Goal: Information Seeking & Learning: Learn about a topic

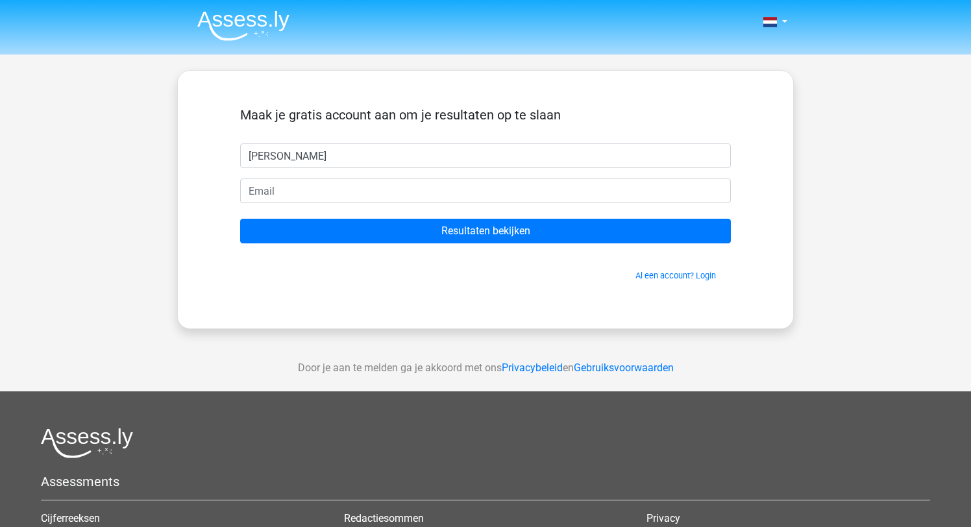
type input "[PERSON_NAME]"
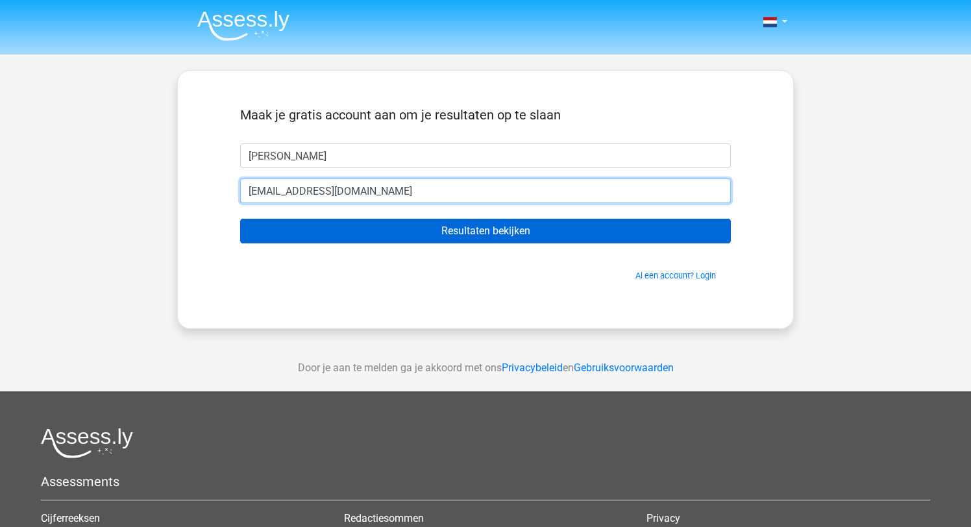
type input "[EMAIL_ADDRESS][DOMAIN_NAME]"
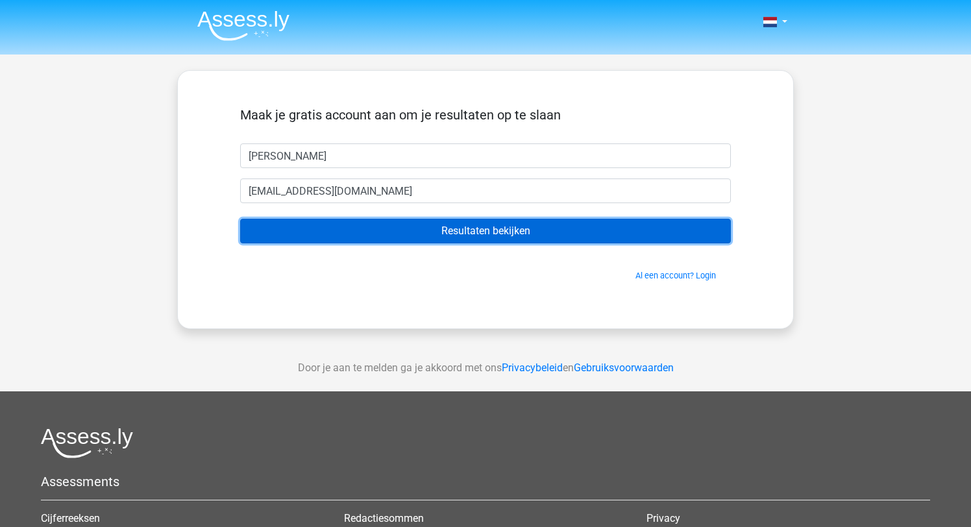
click at [498, 228] on input "Resultaten bekijken" at bounding box center [485, 231] width 491 height 25
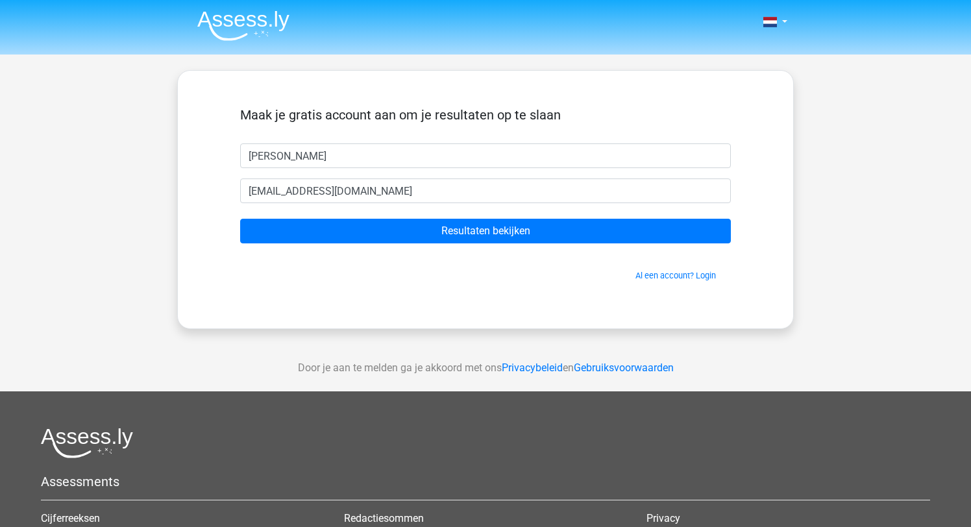
click at [273, 19] on img at bounding box center [243, 25] width 92 height 31
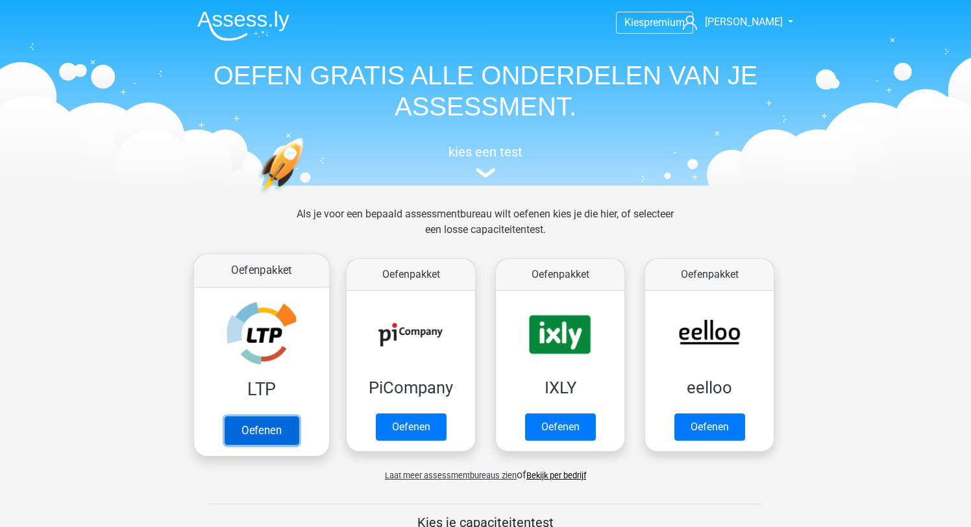
click at [264, 416] on link "Oefenen" at bounding box center [262, 430] width 74 height 29
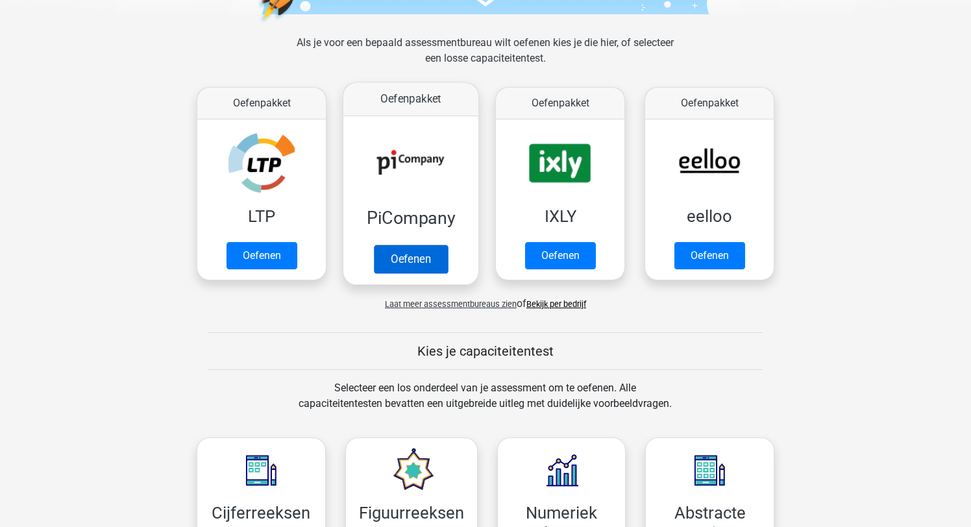
scroll to position [185, 0]
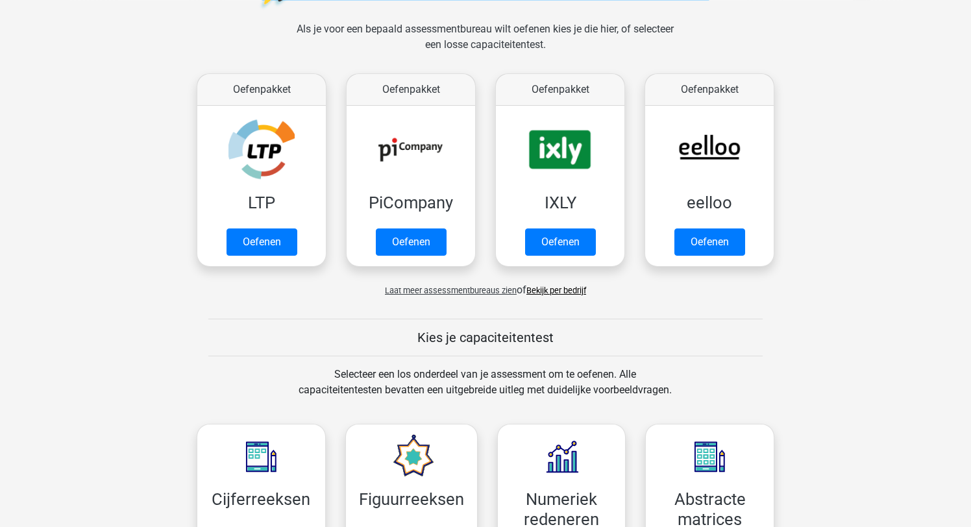
click at [558, 286] on link "Bekijk per bedrijf" at bounding box center [557, 291] width 60 height 10
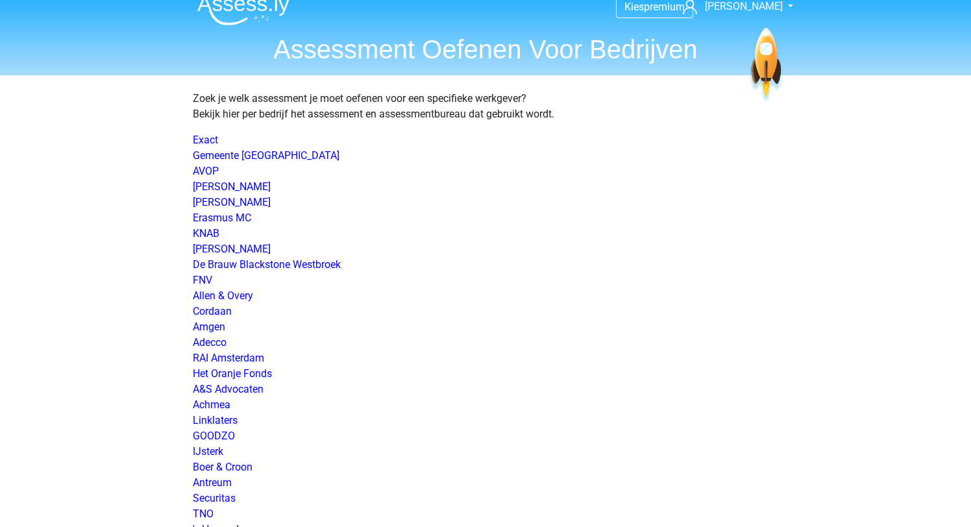
scroll to position [6, 0]
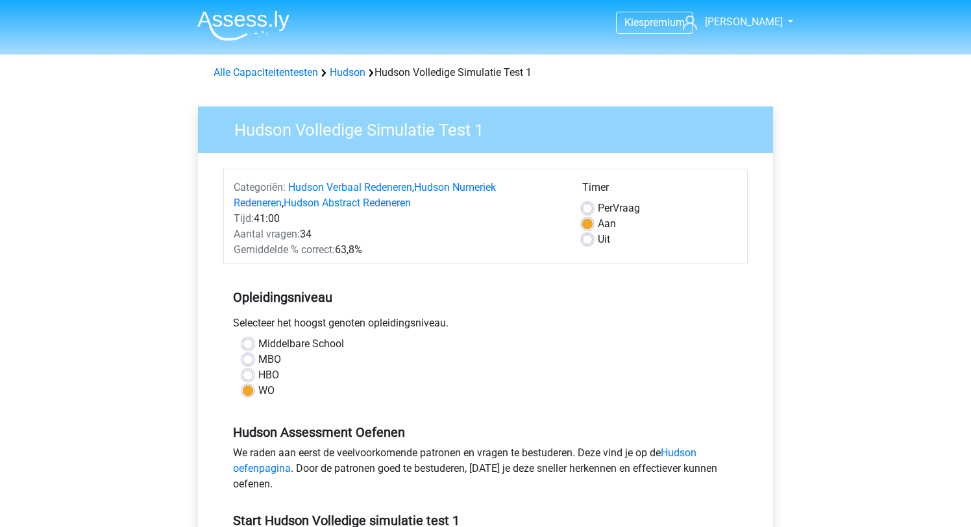
click at [598, 241] on label "Uit" at bounding box center [604, 240] width 12 height 16
click at [586, 241] on input "Uit" at bounding box center [587, 238] width 10 height 13
radio input "true"
click at [598, 225] on label "Aan" at bounding box center [607, 224] width 18 height 16
click at [589, 225] on input "Aan" at bounding box center [587, 222] width 10 height 13
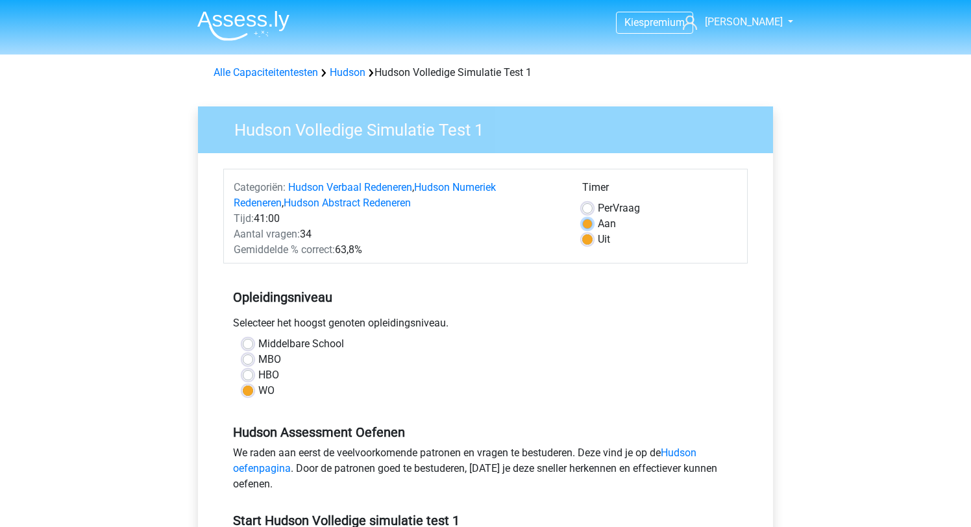
radio input "true"
click at [598, 236] on label "Uit" at bounding box center [604, 240] width 12 height 16
click at [588, 236] on input "Uit" at bounding box center [587, 238] width 10 height 13
radio input "true"
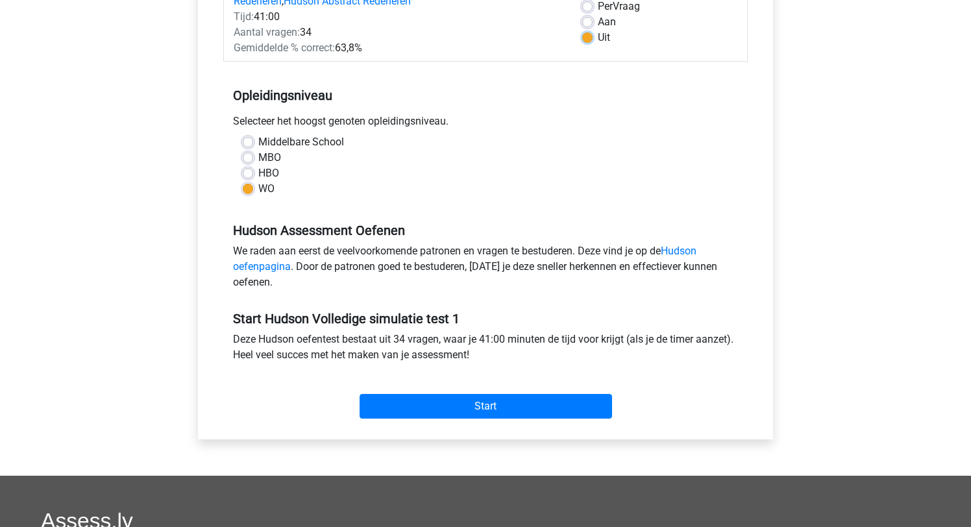
scroll to position [205, 0]
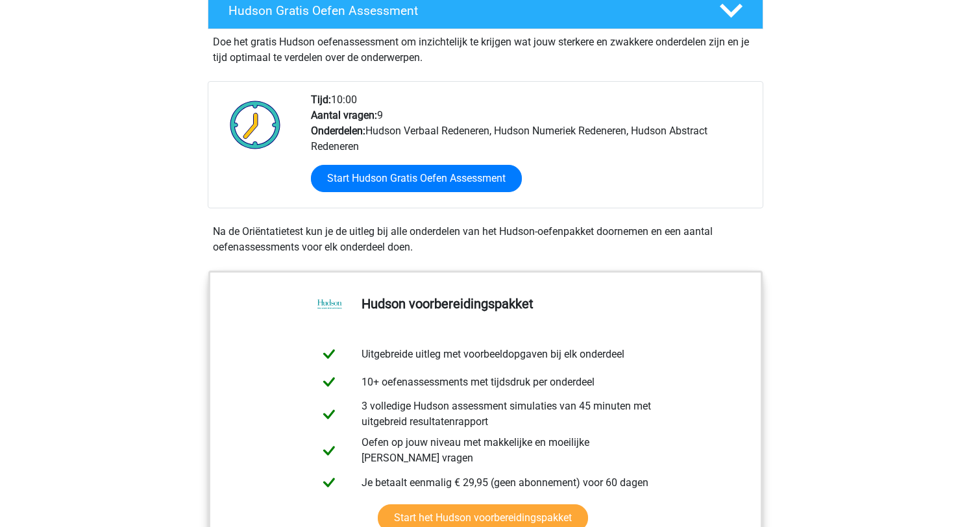
scroll to position [234, 0]
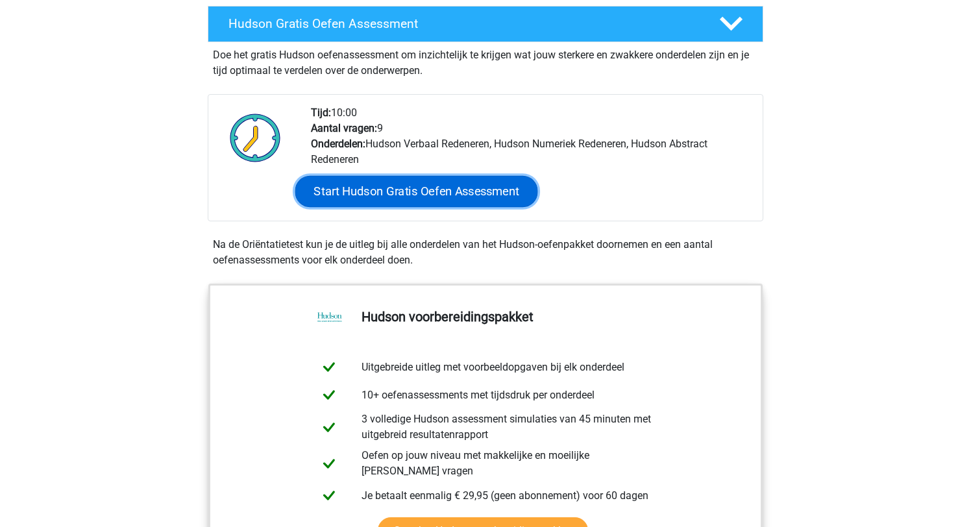
click at [429, 192] on link "Start Hudson Gratis Oefen Assessment" at bounding box center [416, 191] width 243 height 31
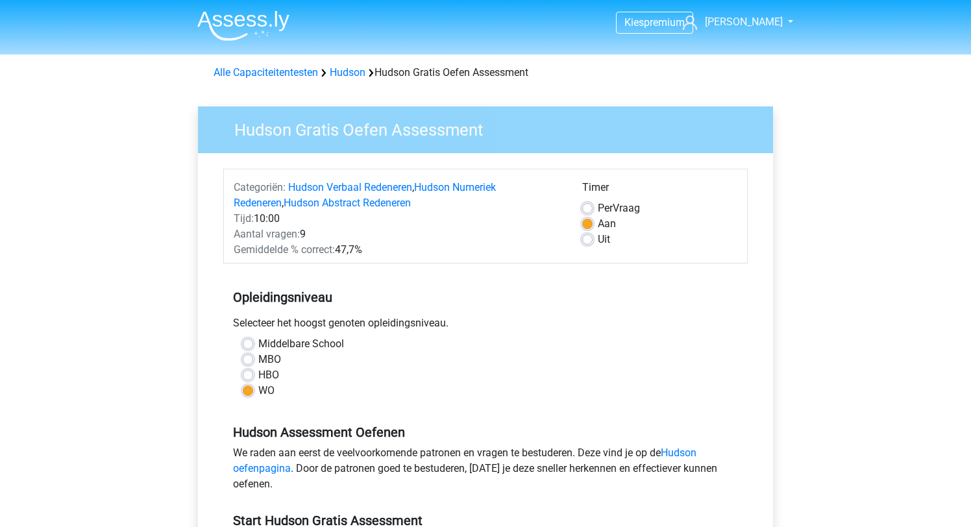
click at [598, 240] on label "Uit" at bounding box center [604, 240] width 12 height 16
click at [588, 240] on input "Uit" at bounding box center [587, 238] width 10 height 13
radio input "true"
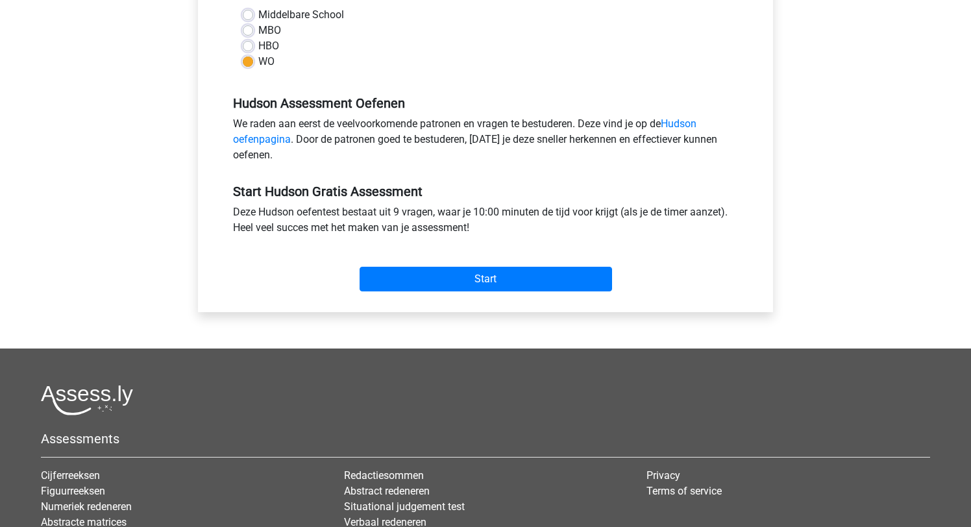
scroll to position [338, 0]
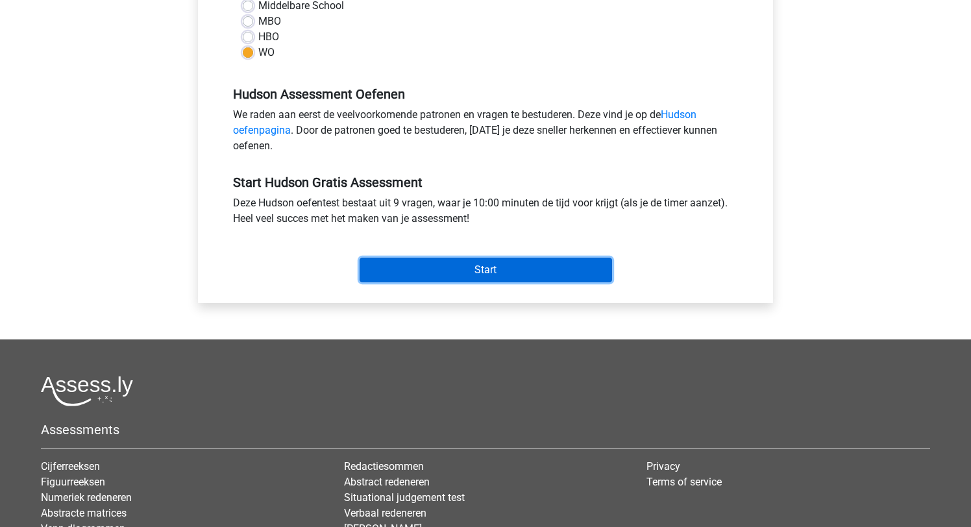
click at [510, 269] on input "Start" at bounding box center [486, 270] width 253 height 25
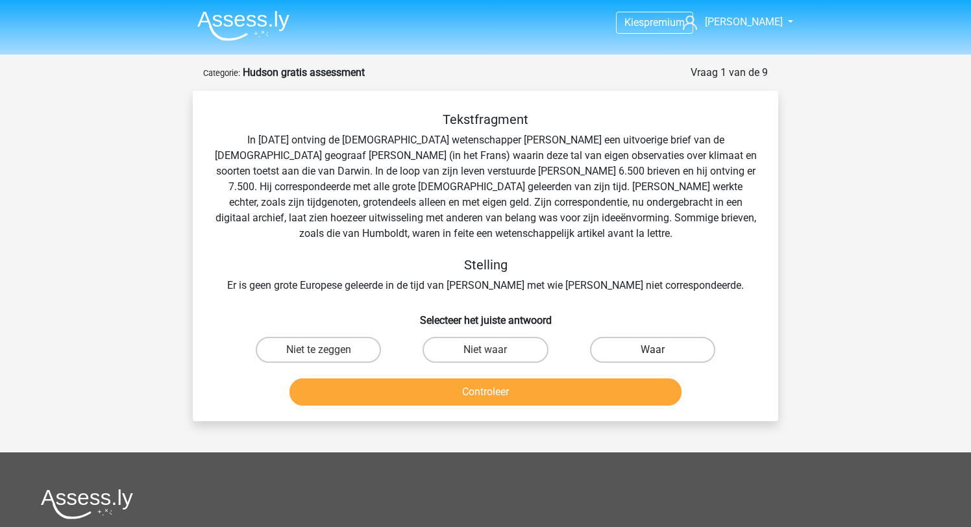
click at [652, 347] on label "Waar" at bounding box center [652, 350] width 125 height 26
click at [653, 350] on input "Waar" at bounding box center [657, 354] width 8 height 8
radio input "true"
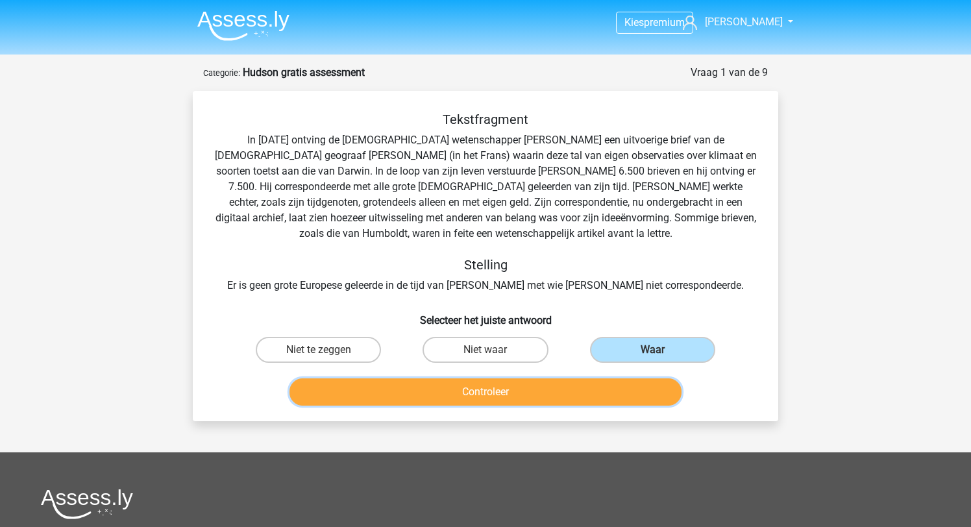
click at [483, 394] on button "Controleer" at bounding box center [486, 392] width 393 height 27
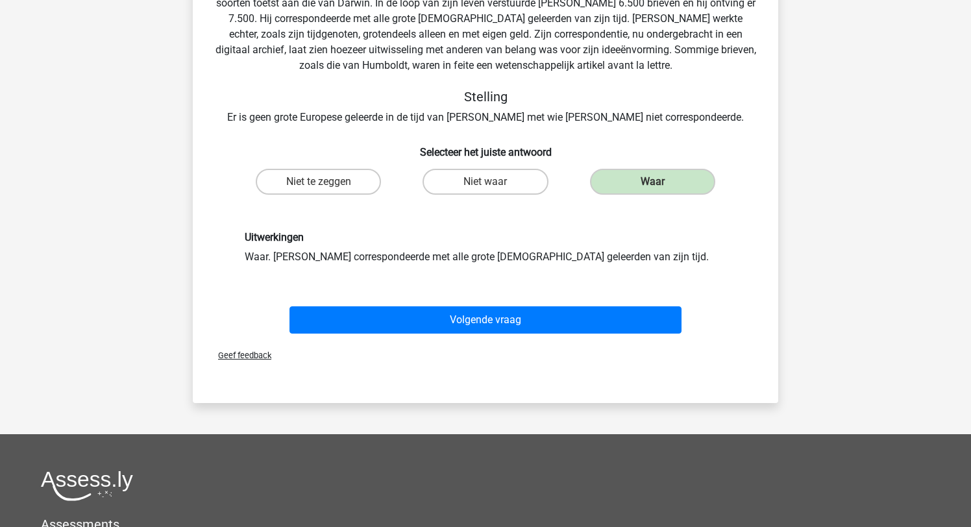
scroll to position [191, 0]
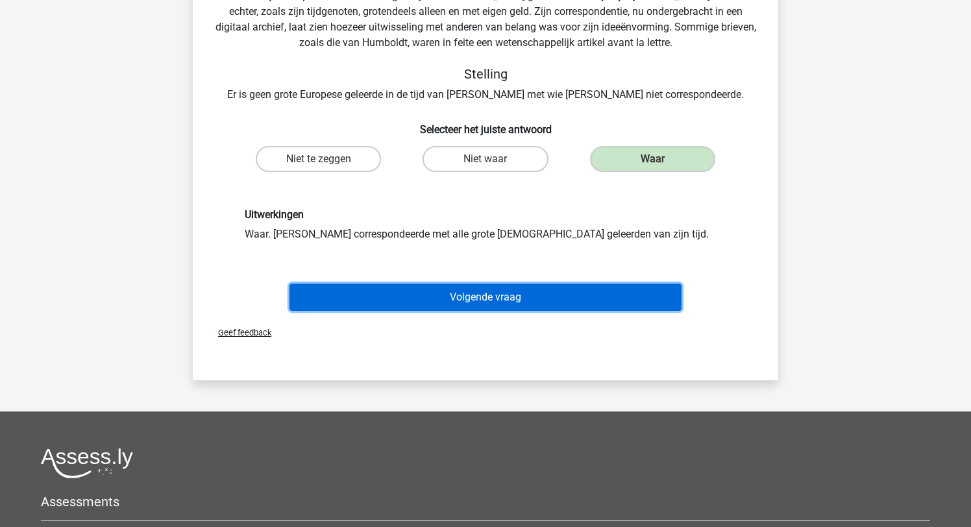
click at [488, 299] on button "Volgende vraag" at bounding box center [486, 297] width 393 height 27
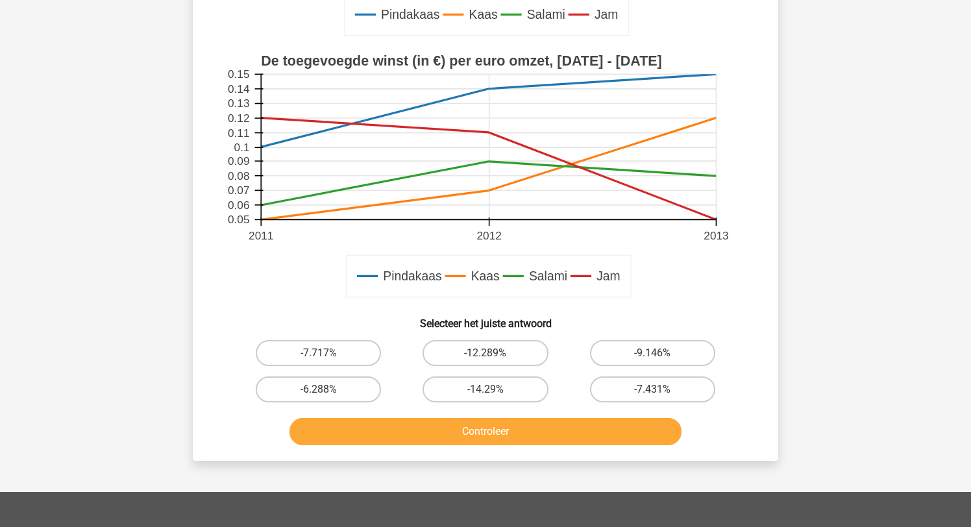
scroll to position [369, 0]
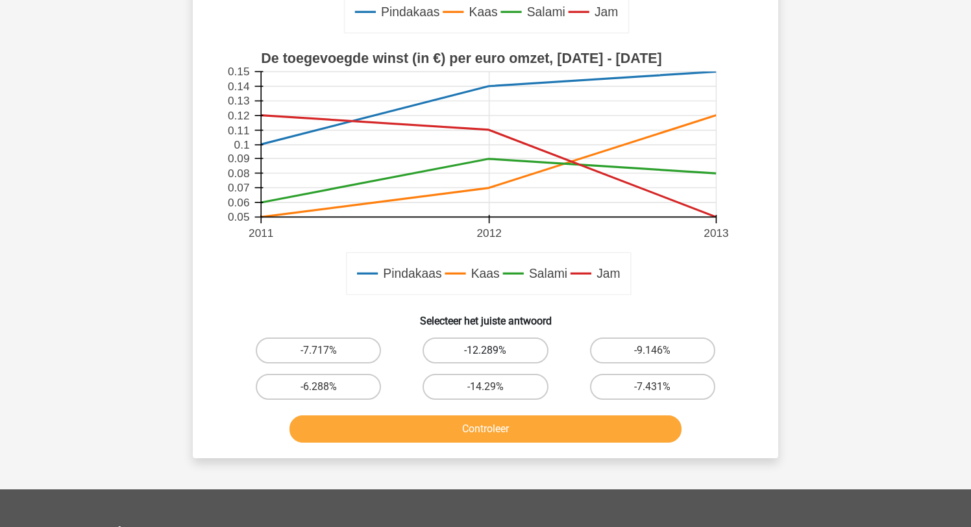
click at [474, 351] on label "-12.289%" at bounding box center [485, 351] width 125 height 26
click at [486, 351] on input "-12.289%" at bounding box center [490, 355] width 8 height 8
radio input "true"
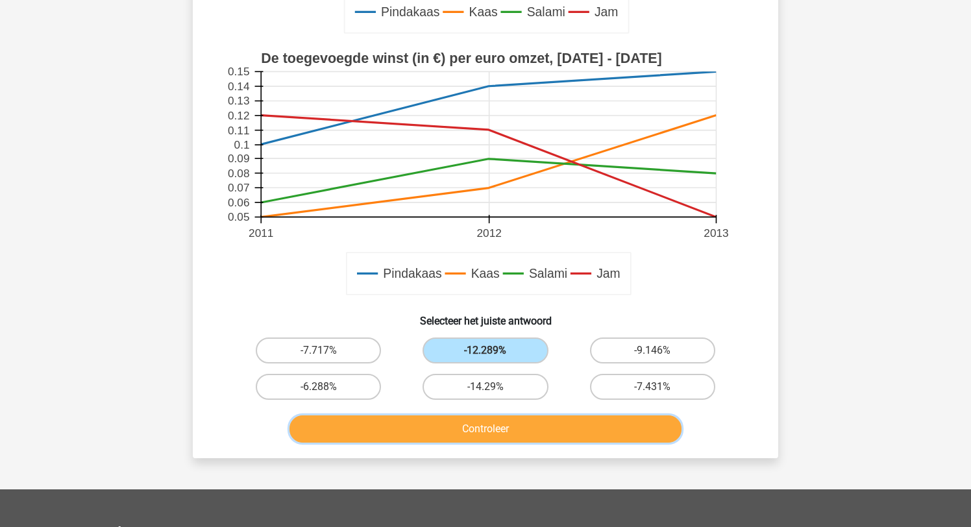
click at [482, 430] on button "Controleer" at bounding box center [486, 429] width 393 height 27
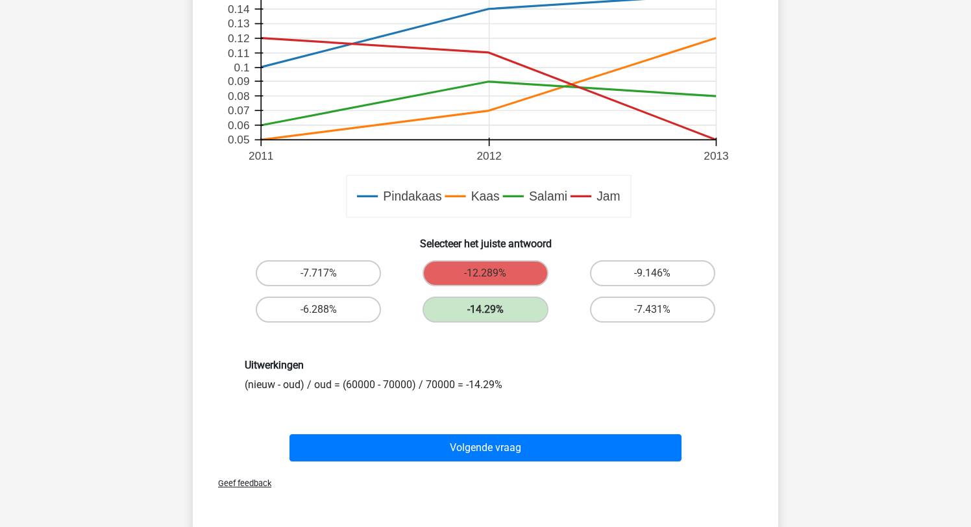
scroll to position [465, 0]
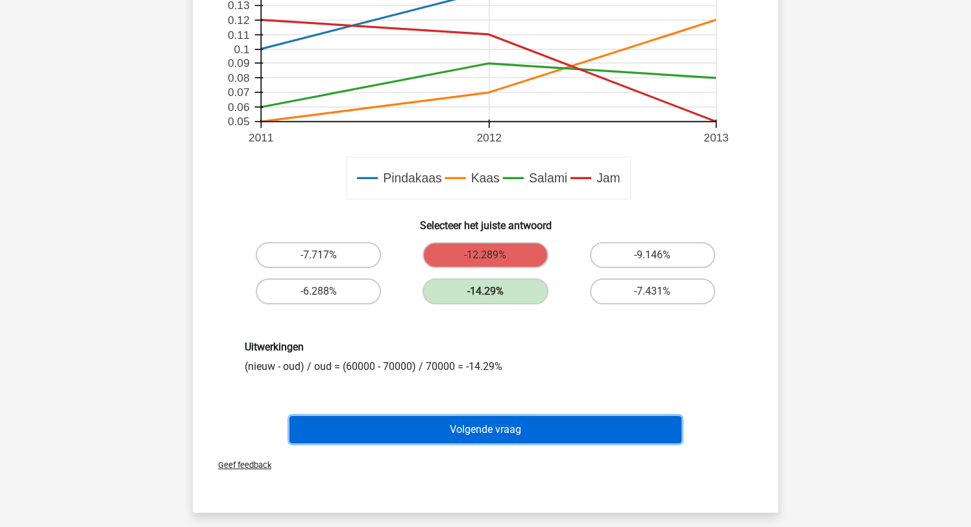
click at [494, 429] on button "Volgende vraag" at bounding box center [486, 429] width 393 height 27
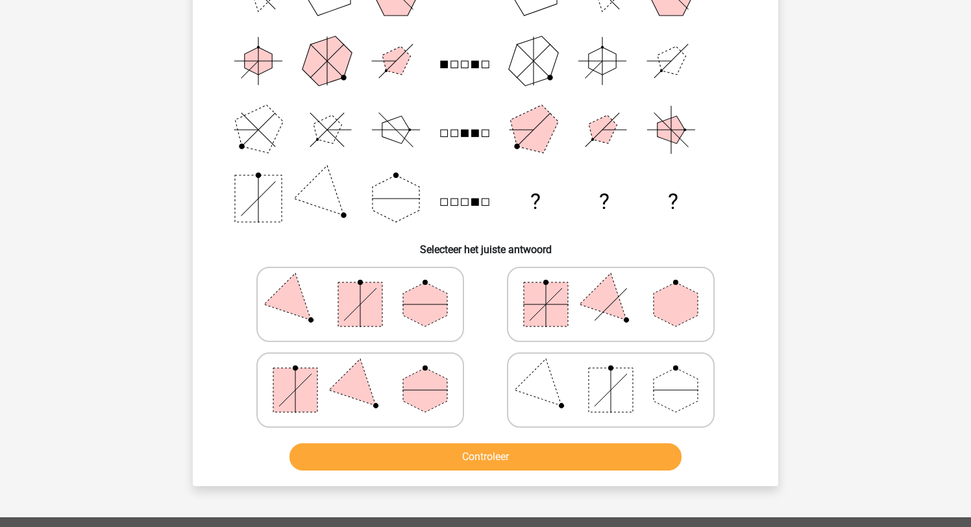
scroll to position [175, 0]
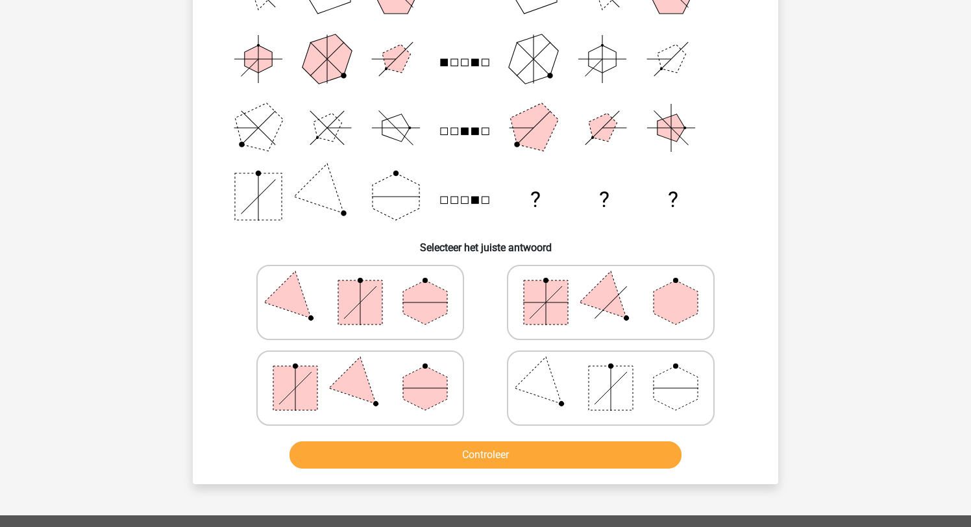
click at [421, 307] on polygon at bounding box center [425, 303] width 44 height 44
click at [369, 286] on input "radio" at bounding box center [364, 282] width 8 height 8
radio input "true"
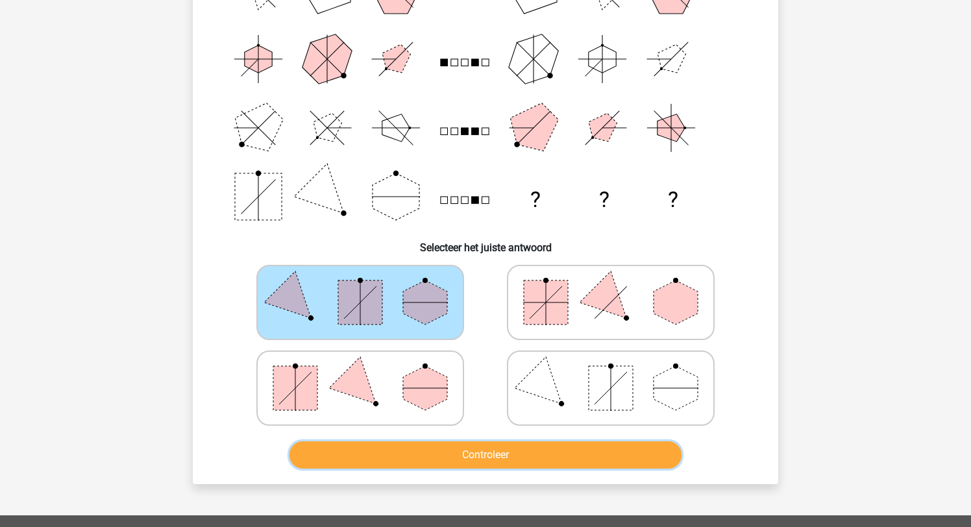
click at [472, 453] on button "Controleer" at bounding box center [486, 455] width 393 height 27
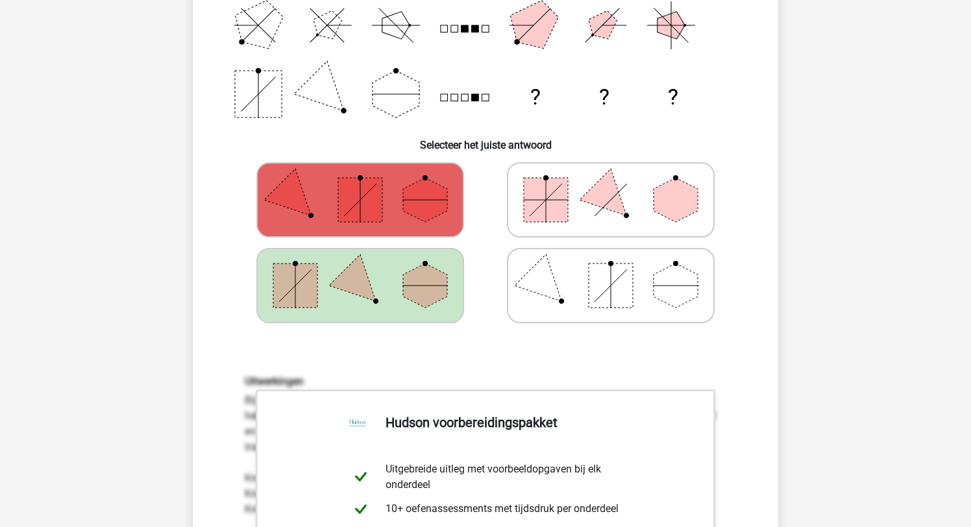
scroll to position [275, 0]
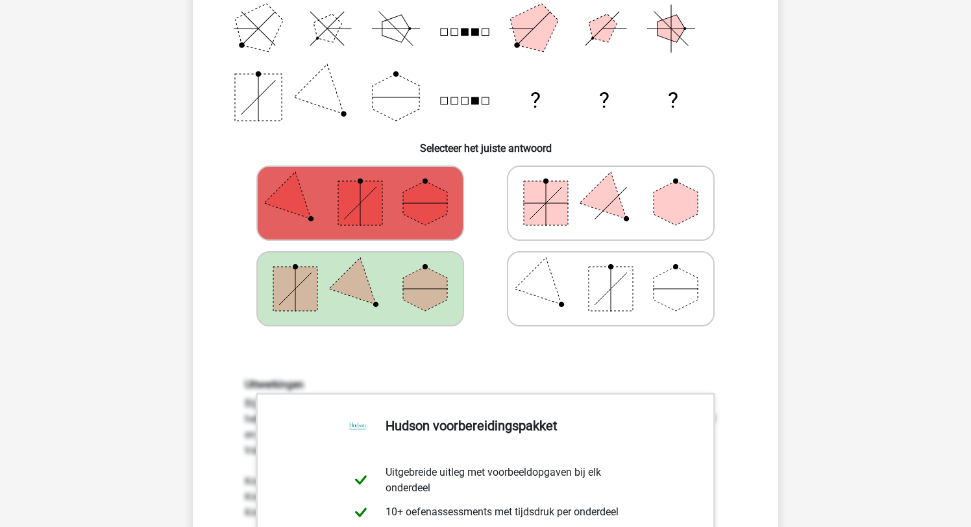
click at [544, 210] on rect at bounding box center [546, 203] width 44 height 44
click at [562, 268] on icon at bounding box center [611, 289] width 195 height 65
click at [403, 284] on icon at bounding box center [360, 289] width 195 height 65
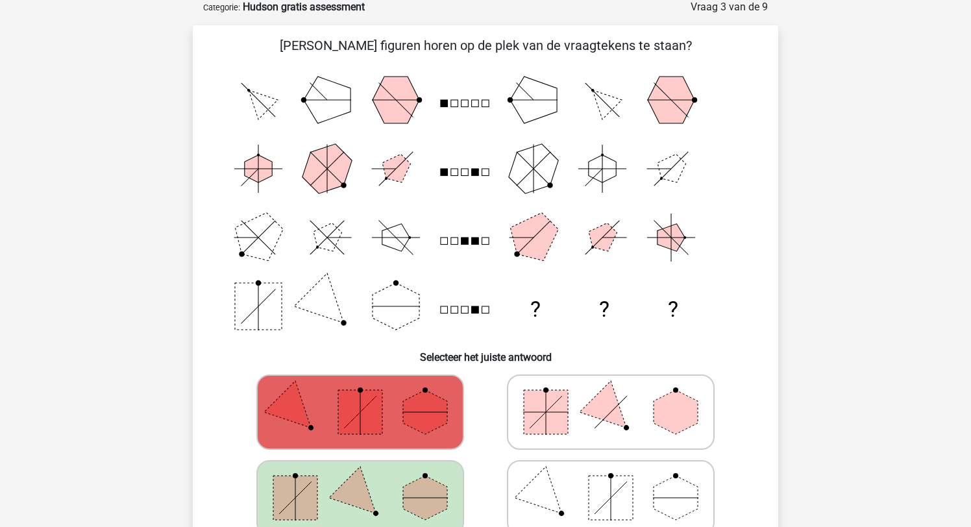
scroll to position [82, 0]
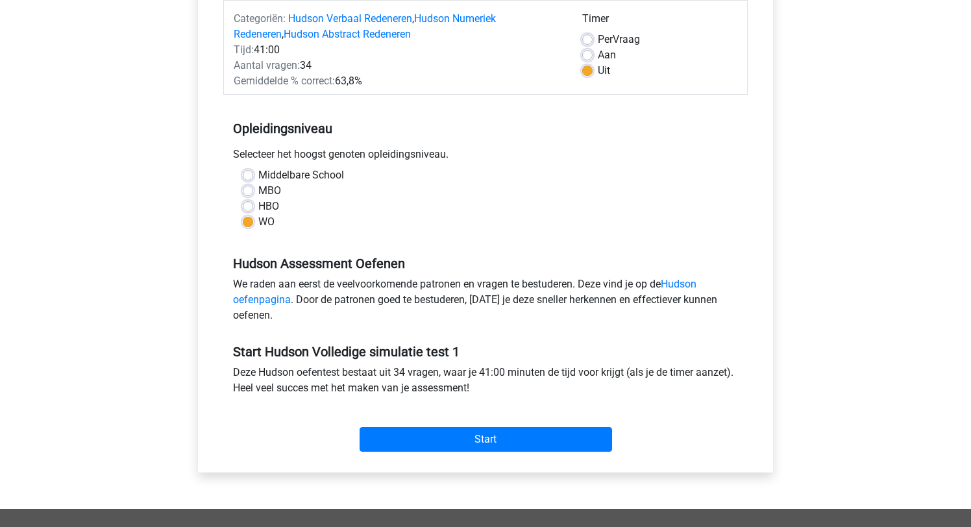
scroll to position [194, 0]
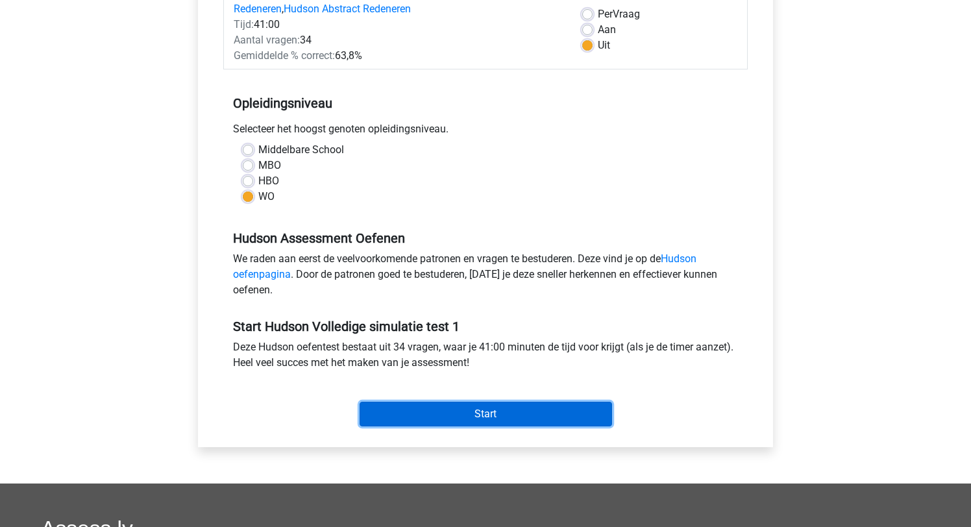
click at [492, 411] on input "Start" at bounding box center [486, 414] width 253 height 25
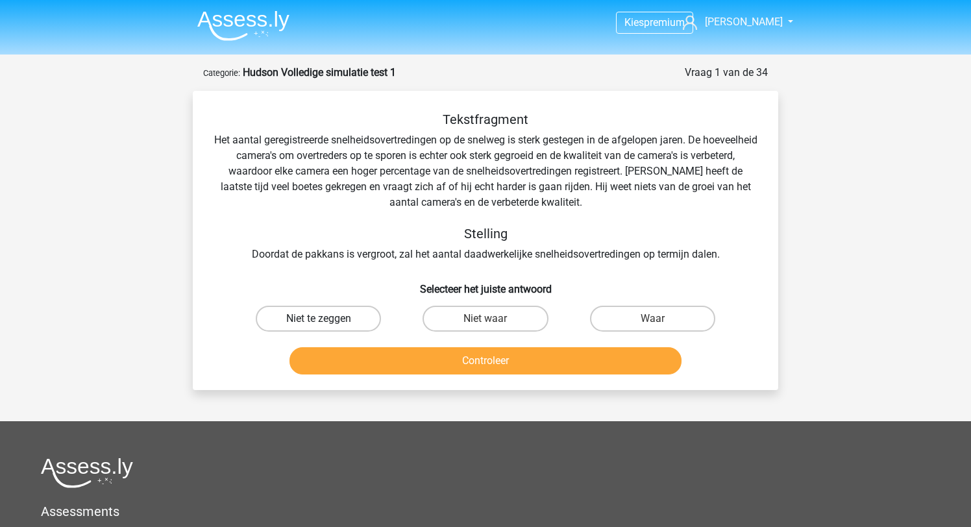
click at [340, 322] on label "Niet te zeggen" at bounding box center [318, 319] width 125 height 26
click at [327, 322] on input "Niet te zeggen" at bounding box center [323, 323] width 8 height 8
radio input "true"
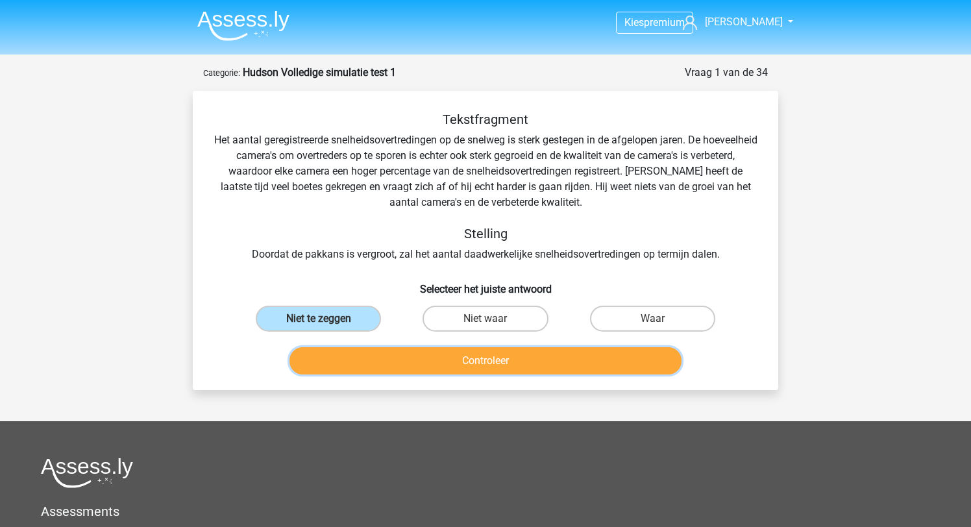
click at [477, 368] on button "Controleer" at bounding box center [486, 360] width 393 height 27
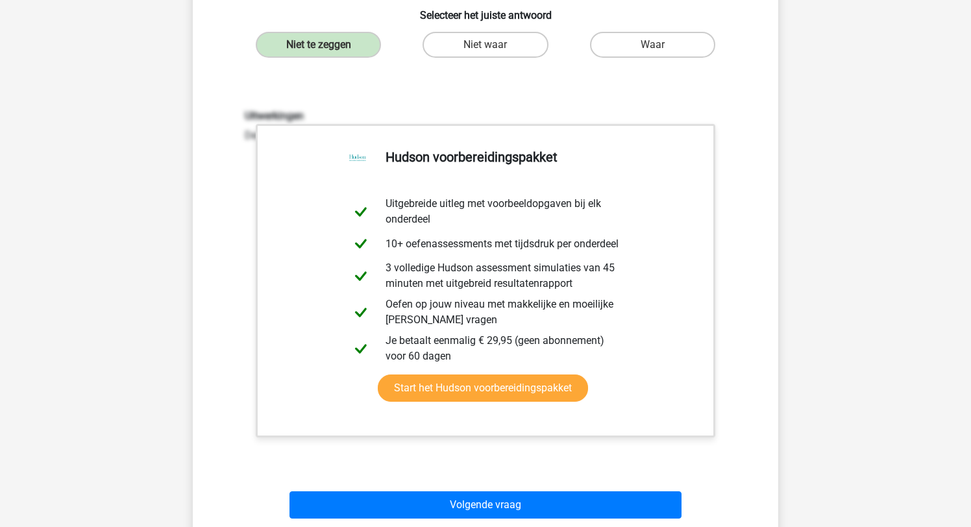
scroll to position [271, 0]
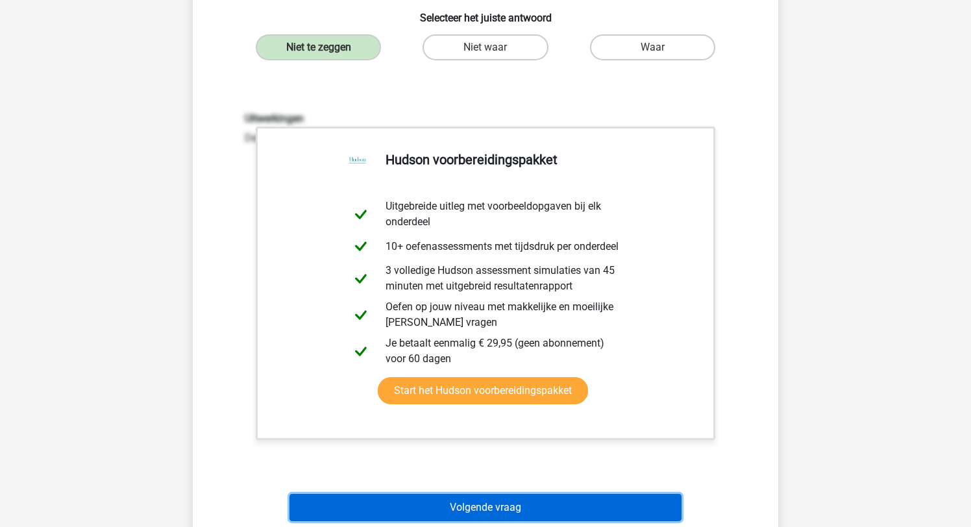
click at [507, 499] on button "Volgende vraag" at bounding box center [486, 507] width 393 height 27
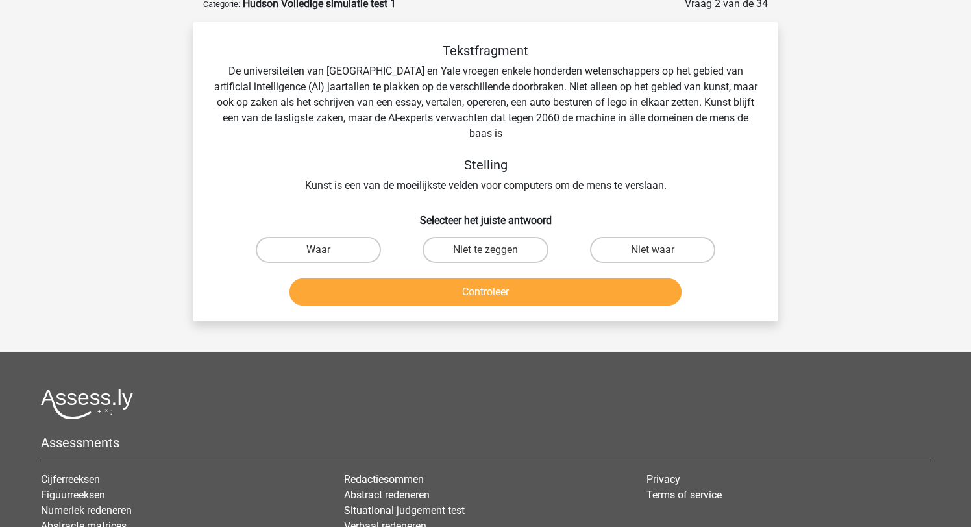
scroll to position [65, 0]
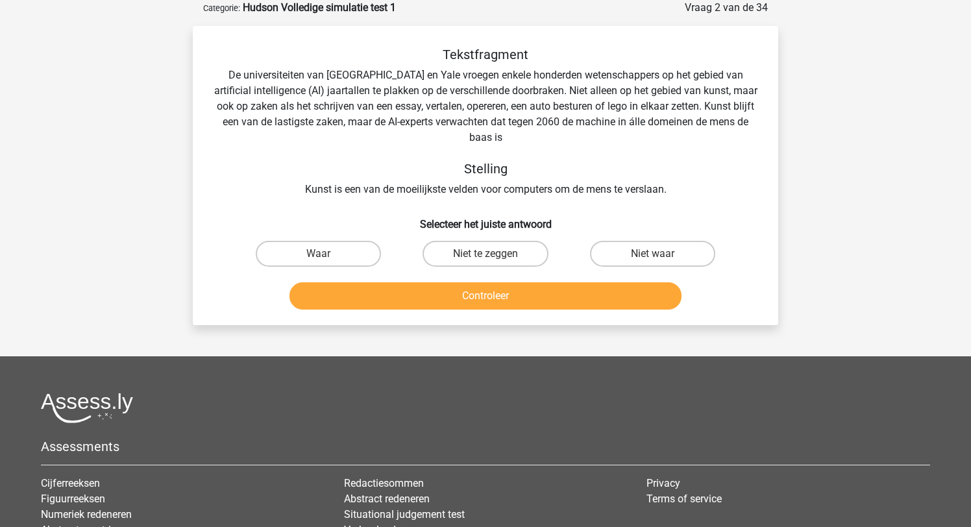
click at [322, 255] on input "Waar" at bounding box center [323, 258] width 8 height 8
radio input "true"
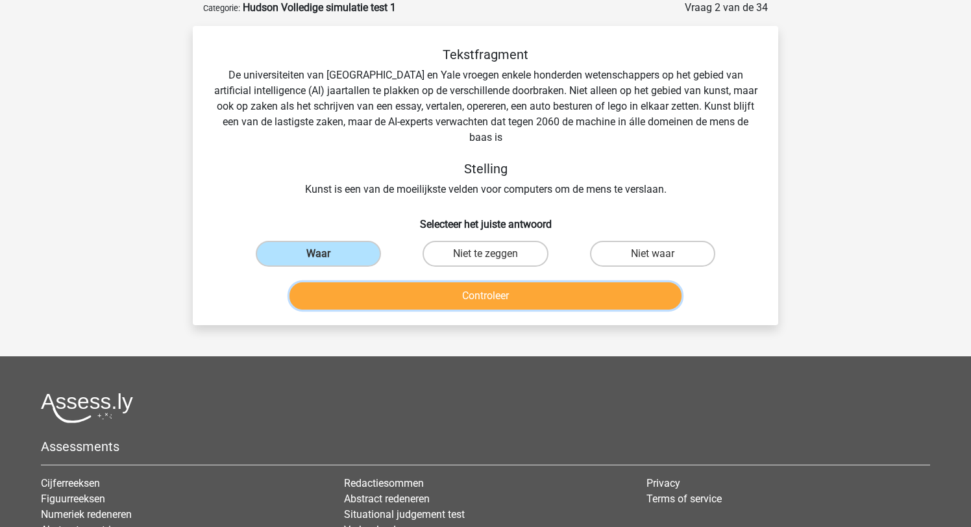
click at [503, 299] on button "Controleer" at bounding box center [486, 295] width 393 height 27
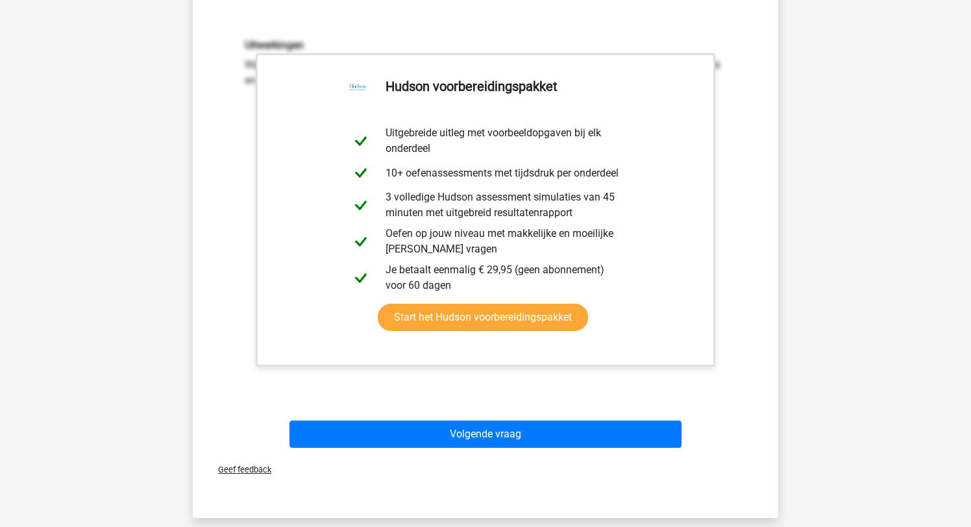
scroll to position [359, 0]
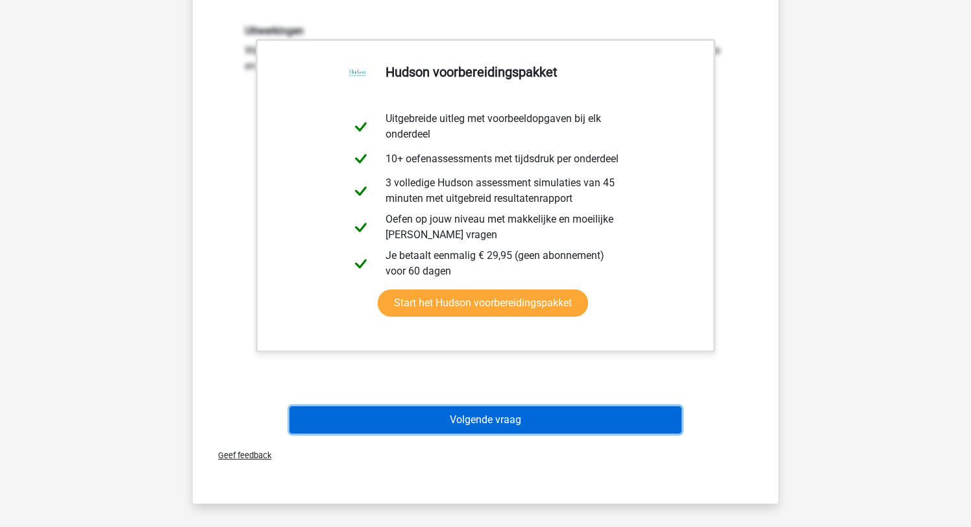
click at [512, 421] on button "Volgende vraag" at bounding box center [486, 420] width 393 height 27
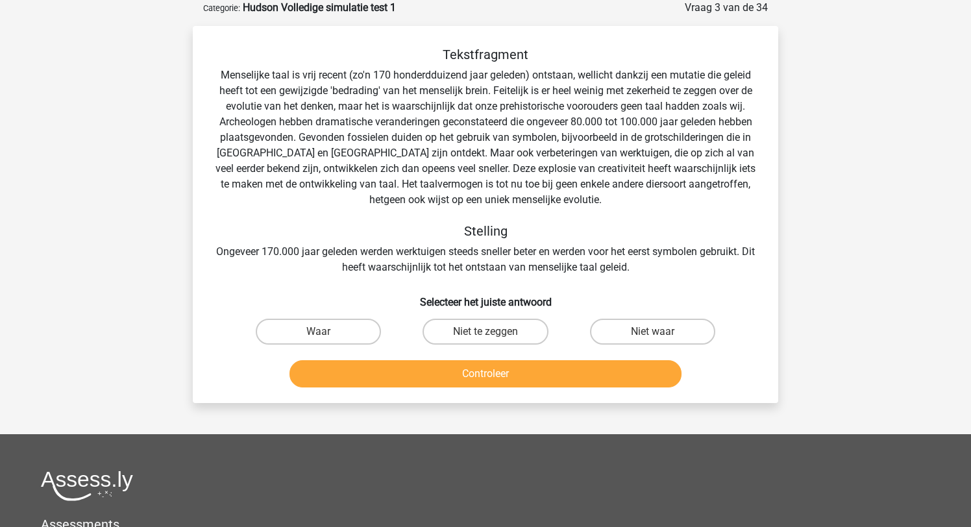
scroll to position [65, 0]
click at [621, 330] on label "Niet waar" at bounding box center [652, 332] width 125 height 26
click at [653, 332] on input "Niet waar" at bounding box center [657, 336] width 8 height 8
radio input "true"
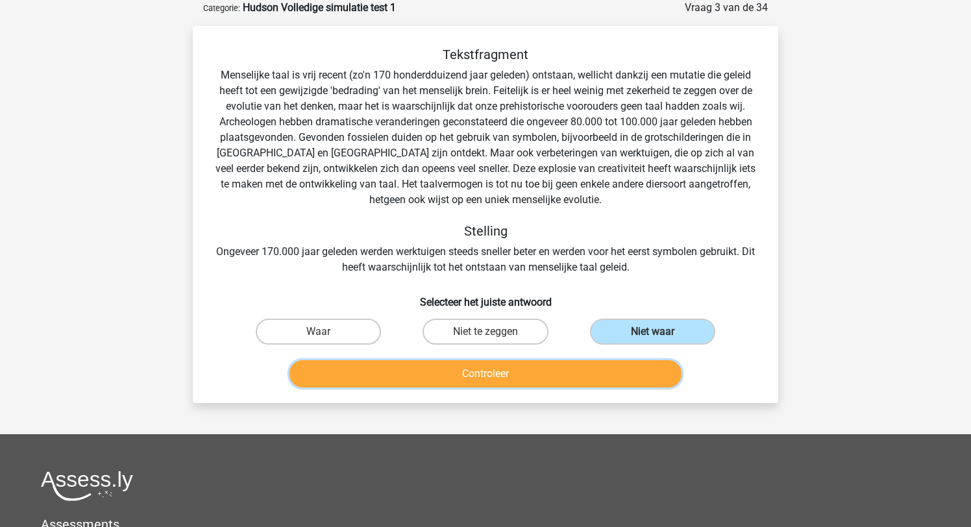
click at [495, 370] on button "Controleer" at bounding box center [486, 373] width 393 height 27
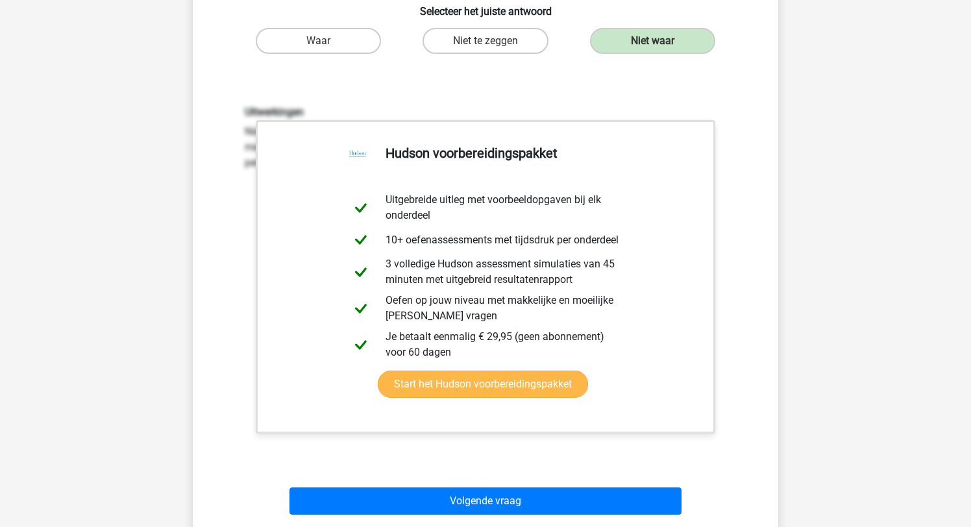
scroll to position [363, 0]
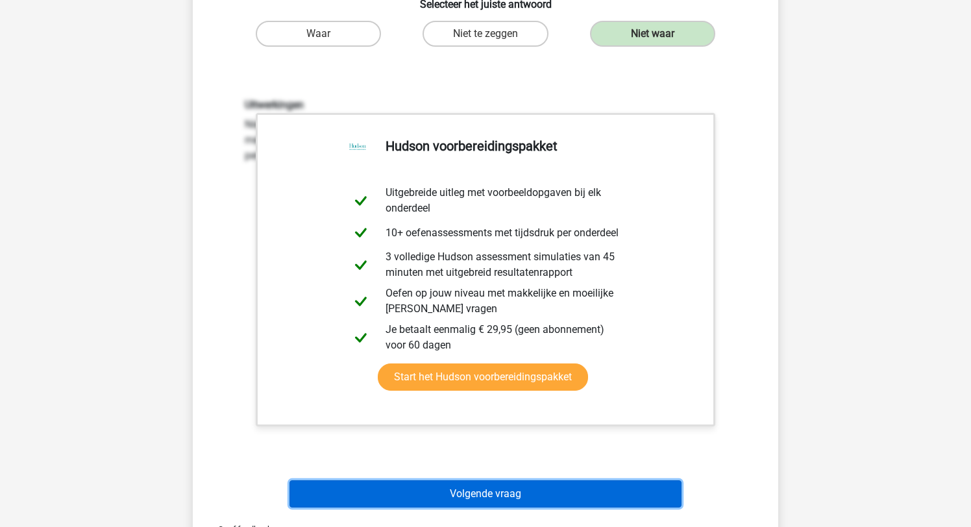
click at [525, 489] on button "Volgende vraag" at bounding box center [486, 494] width 393 height 27
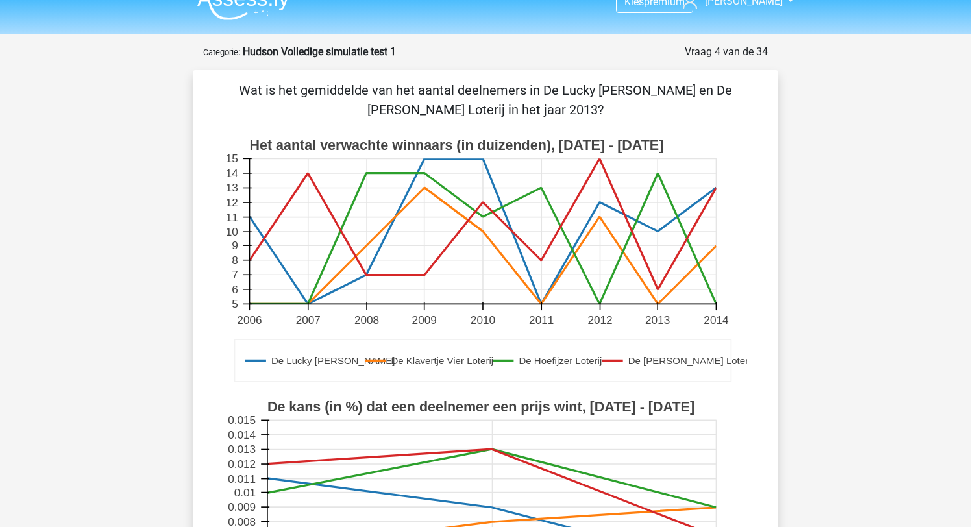
scroll to position [14, 0]
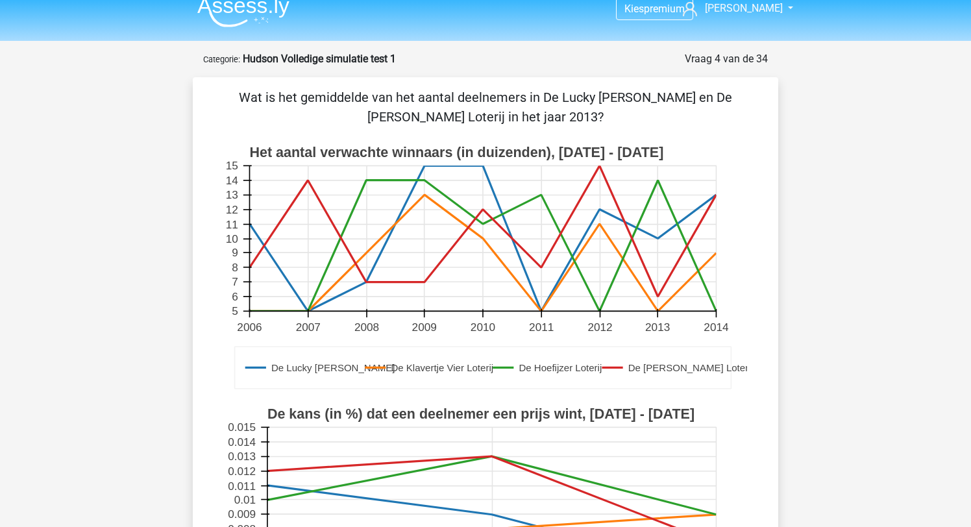
click at [657, 240] on rect at bounding box center [482, 238] width 467 height 145
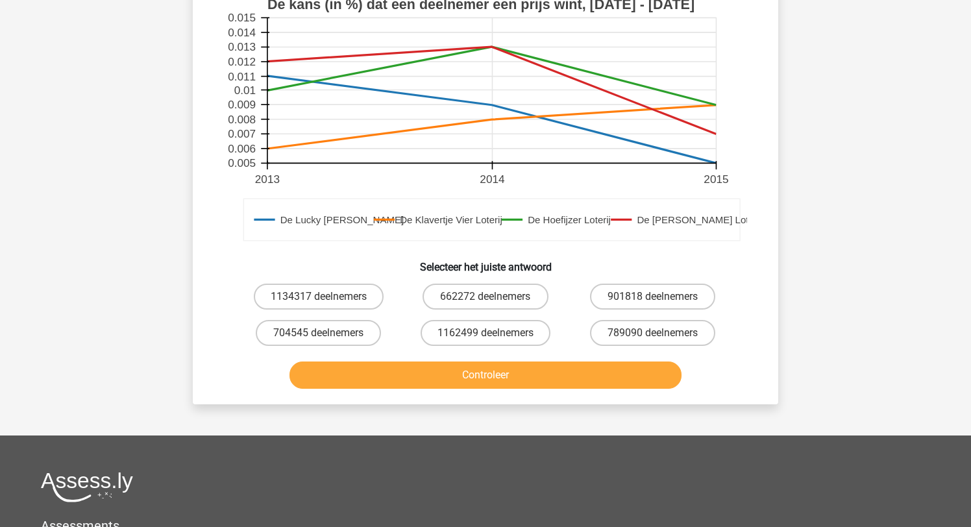
scroll to position [431, 0]
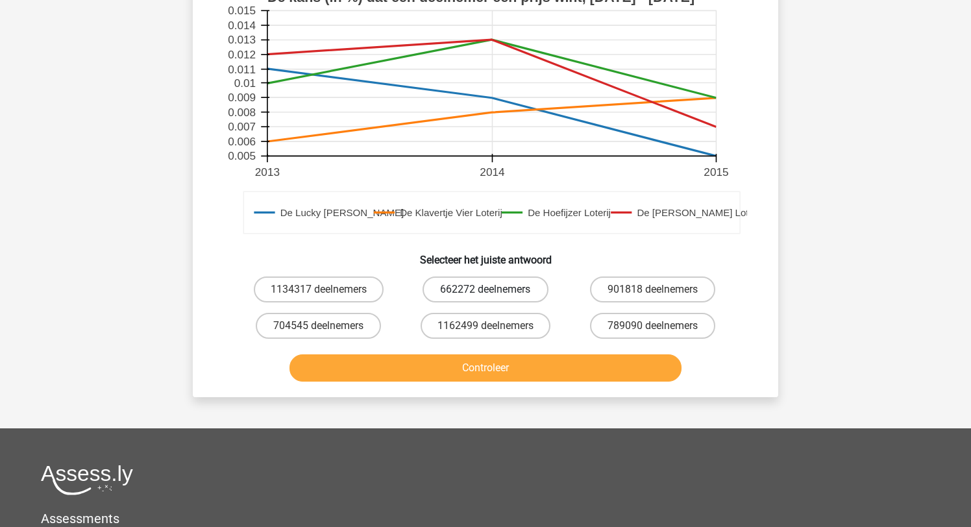
click at [468, 287] on label "662272 deelnemers" at bounding box center [485, 290] width 125 height 26
click at [486, 290] on input "662272 deelnemers" at bounding box center [490, 294] width 8 height 8
radio input "true"
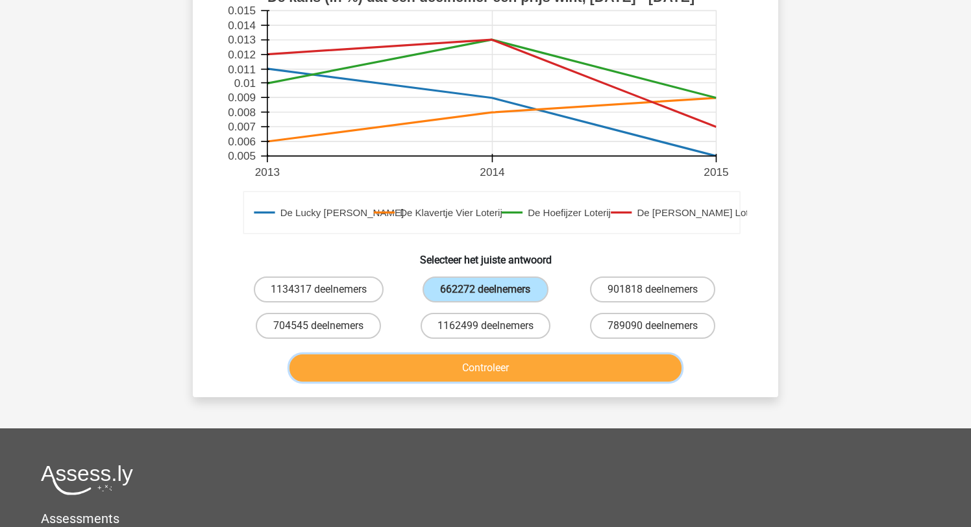
click at [490, 363] on button "Controleer" at bounding box center [486, 368] width 393 height 27
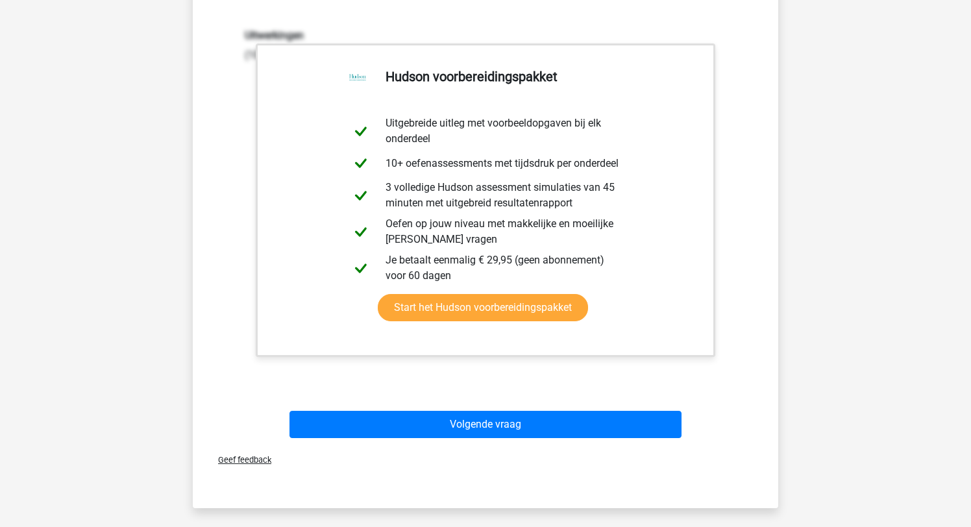
scroll to position [795, 0]
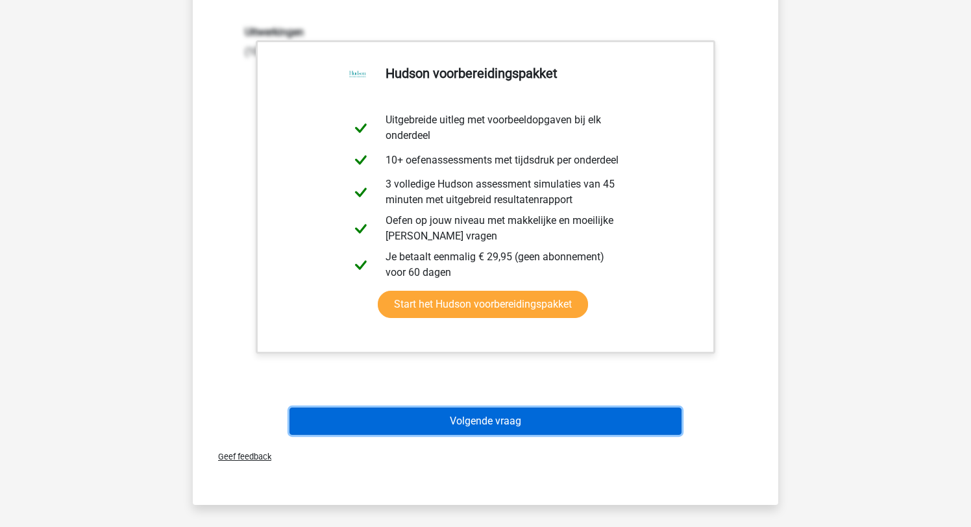
click at [494, 424] on button "Volgende vraag" at bounding box center [486, 421] width 393 height 27
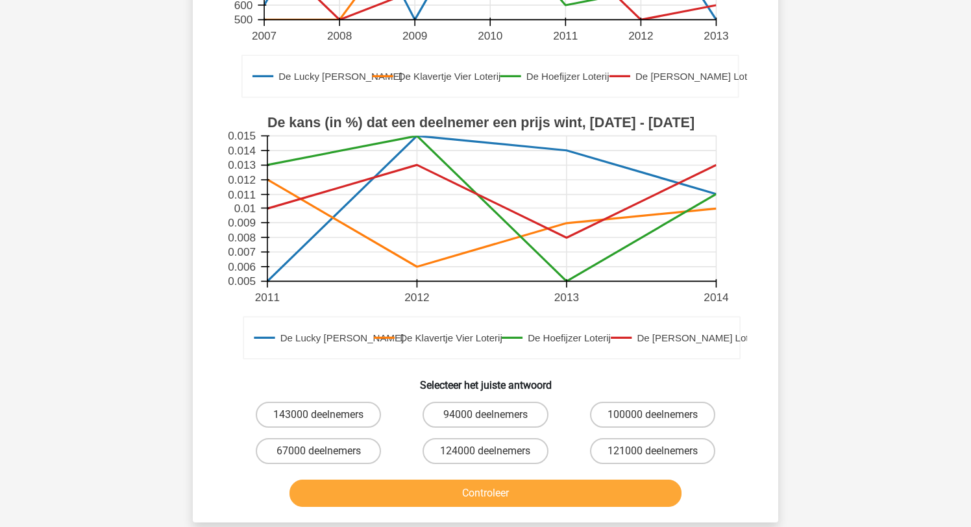
scroll to position [314, 0]
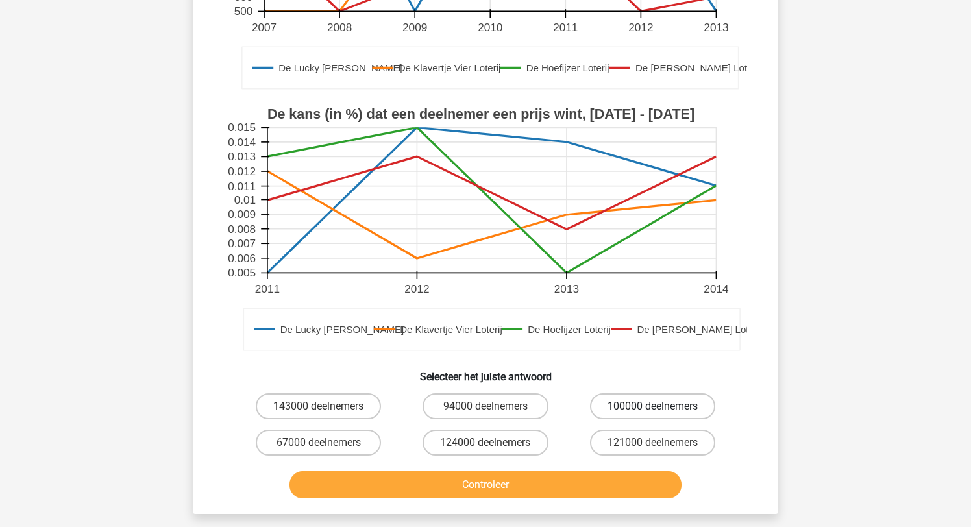
click at [635, 406] on label "100000 deelnemers" at bounding box center [652, 407] width 125 height 26
click at [653, 407] on input "100000 deelnemers" at bounding box center [657, 411] width 8 height 8
radio input "true"
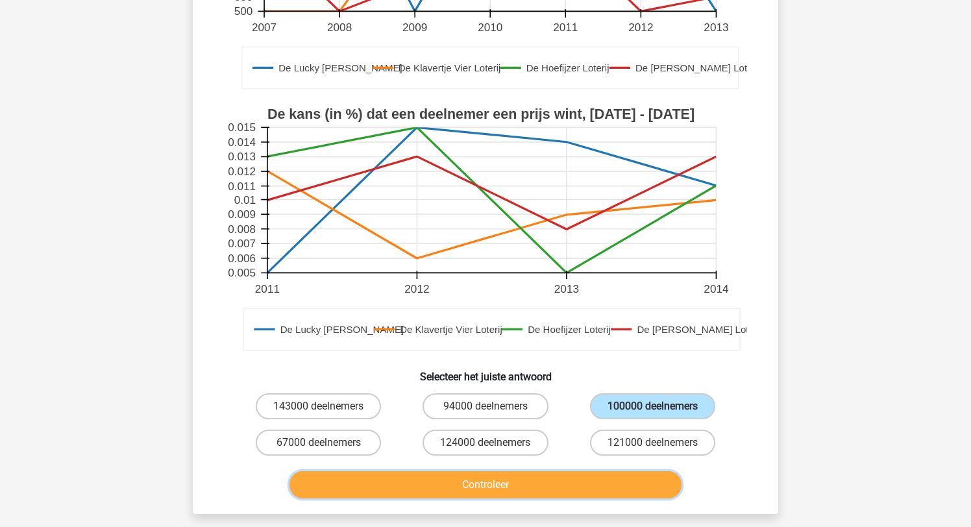
click at [504, 494] on button "Controleer" at bounding box center [486, 484] width 393 height 27
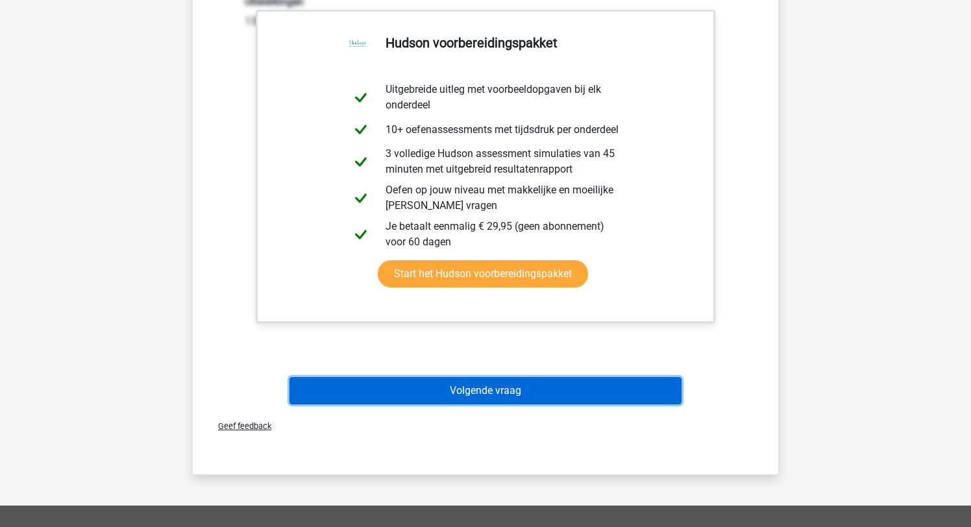
click at [486, 388] on button "Volgende vraag" at bounding box center [486, 390] width 393 height 27
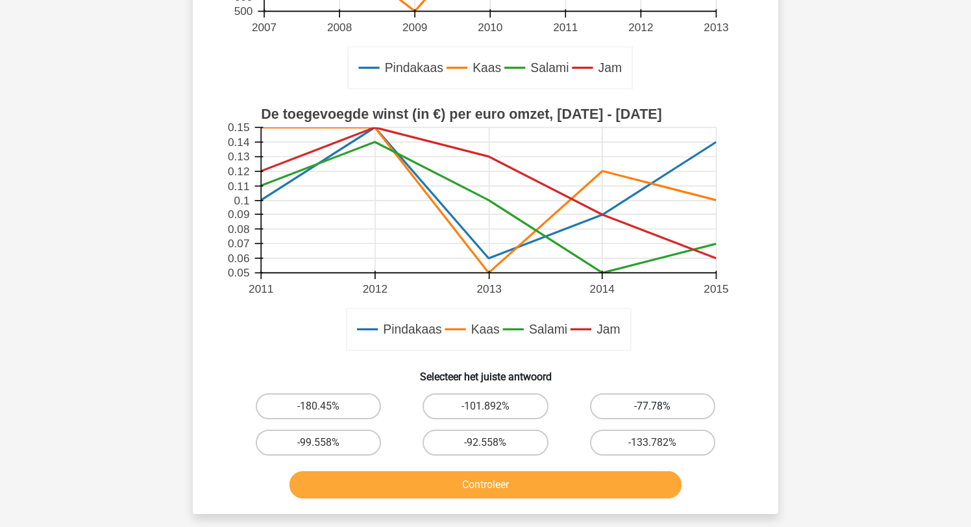
click at [651, 406] on label "-77.78%" at bounding box center [652, 407] width 125 height 26
click at [653, 407] on input "-77.78%" at bounding box center [657, 411] width 8 height 8
radio input "true"
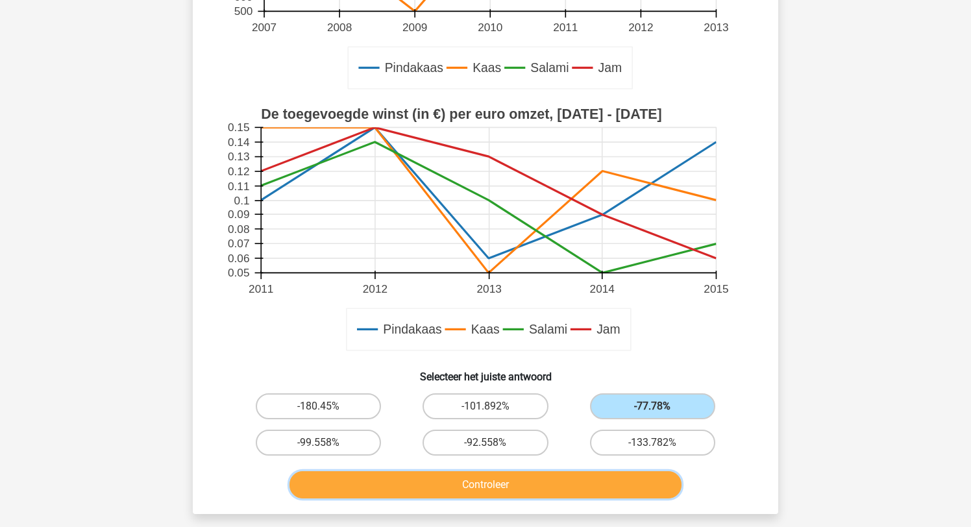
click at [505, 481] on button "Controleer" at bounding box center [486, 484] width 393 height 27
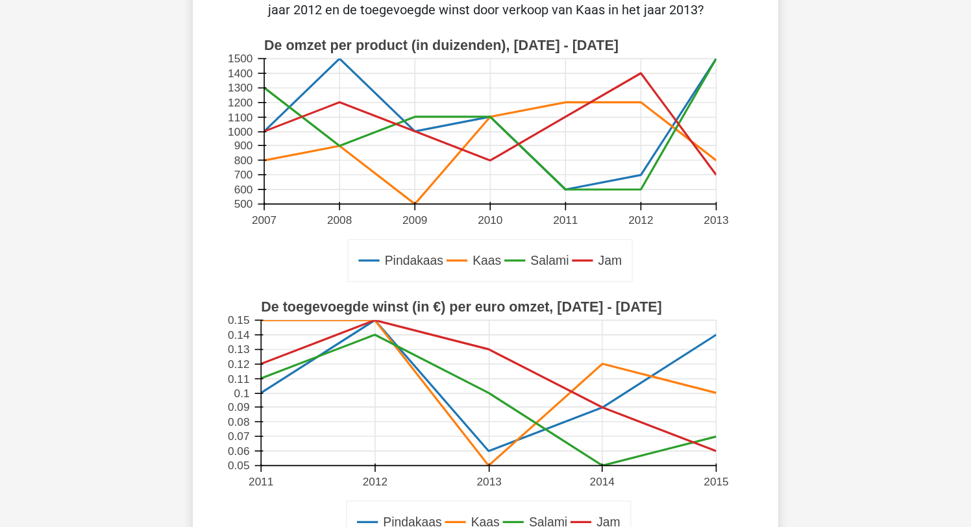
scroll to position [49, 0]
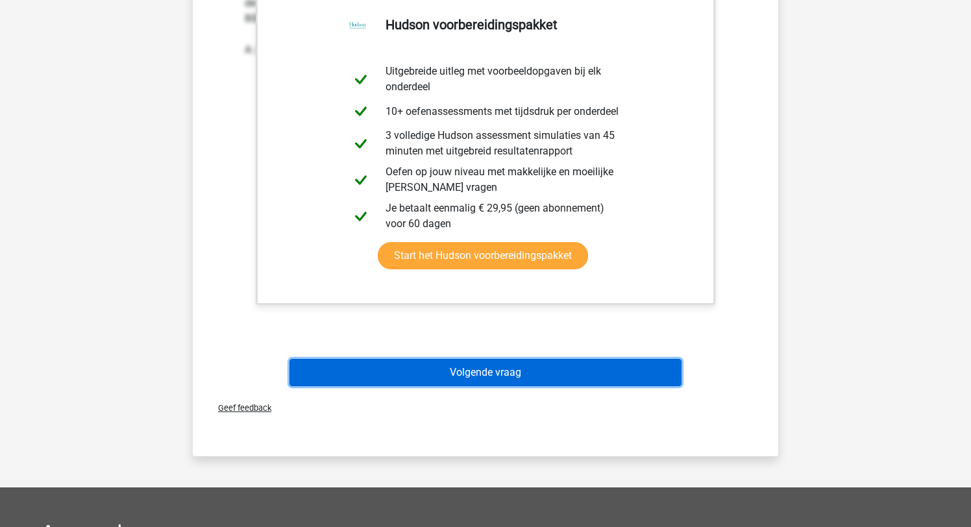
click at [472, 379] on button "Volgende vraag" at bounding box center [486, 372] width 393 height 27
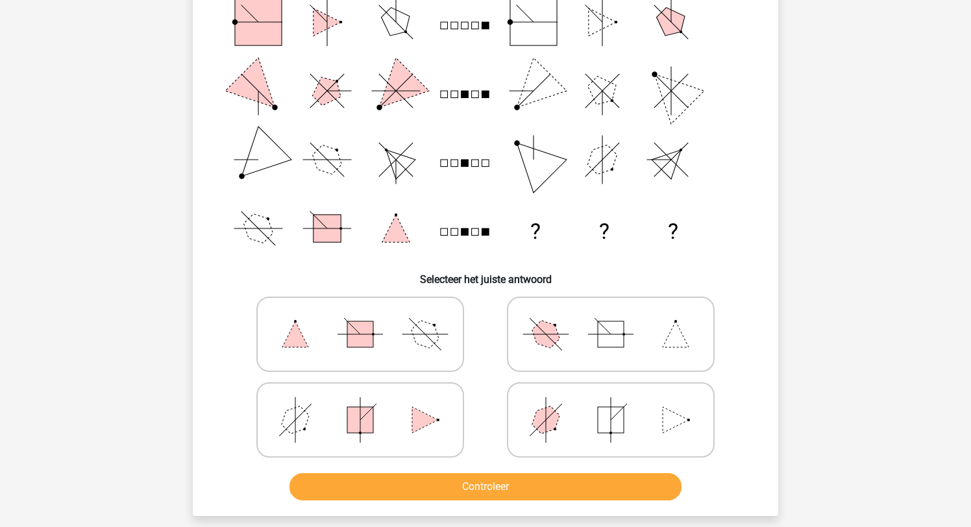
scroll to position [147, 0]
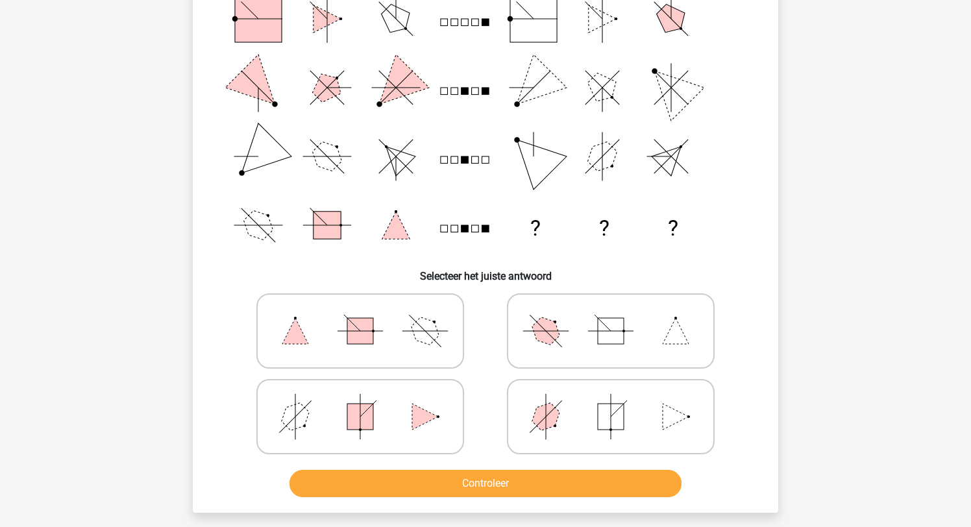
click at [597, 412] on icon at bounding box center [611, 416] width 195 height 65
click at [611, 401] on input "radio" at bounding box center [615, 396] width 8 height 8
radio input "true"
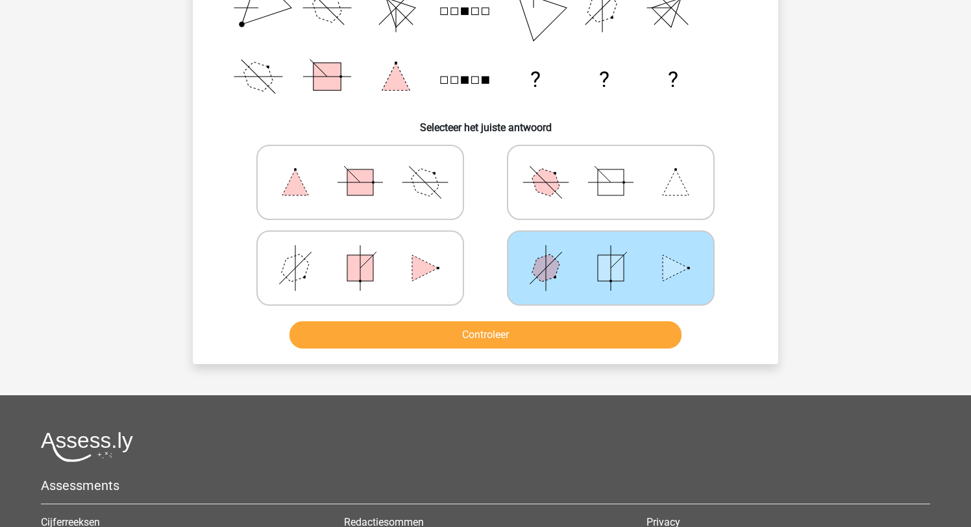
scroll to position [318, 0]
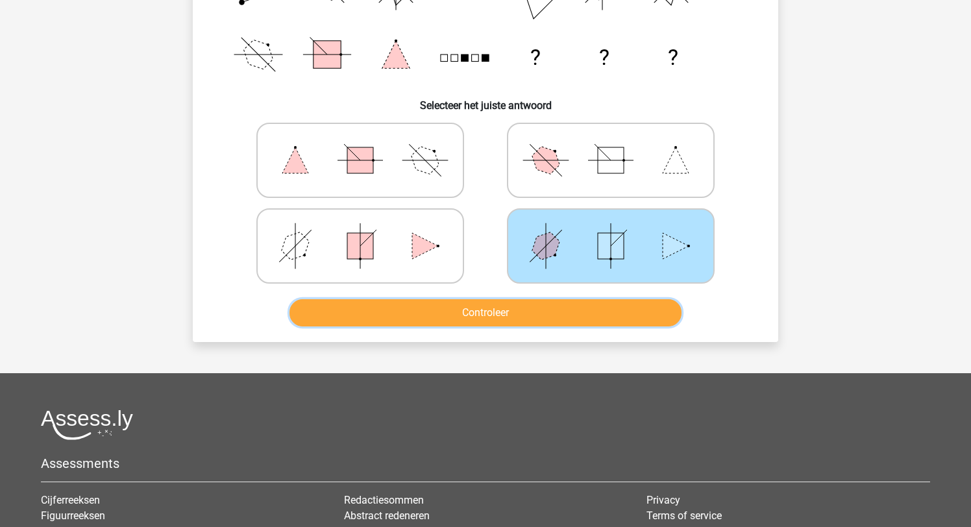
click at [493, 308] on button "Controleer" at bounding box center [486, 312] width 393 height 27
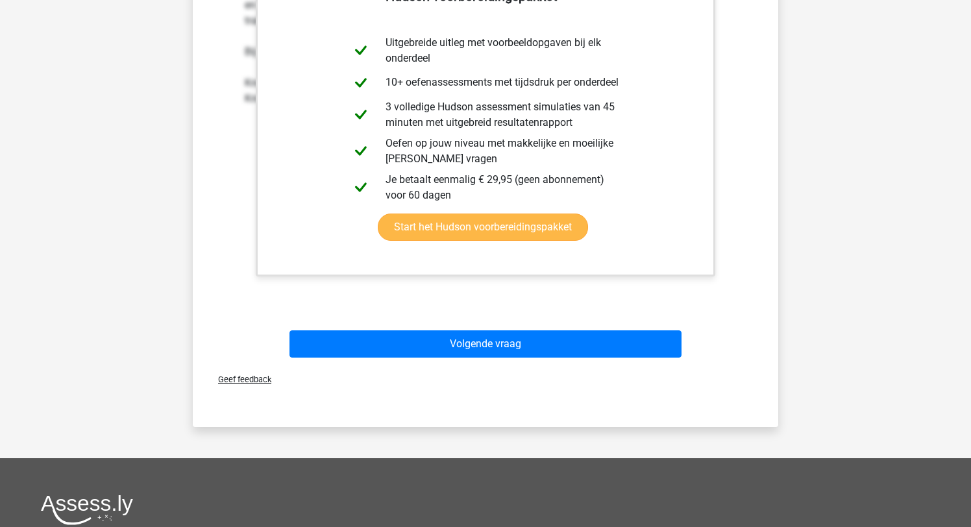
scroll to position [760, 0]
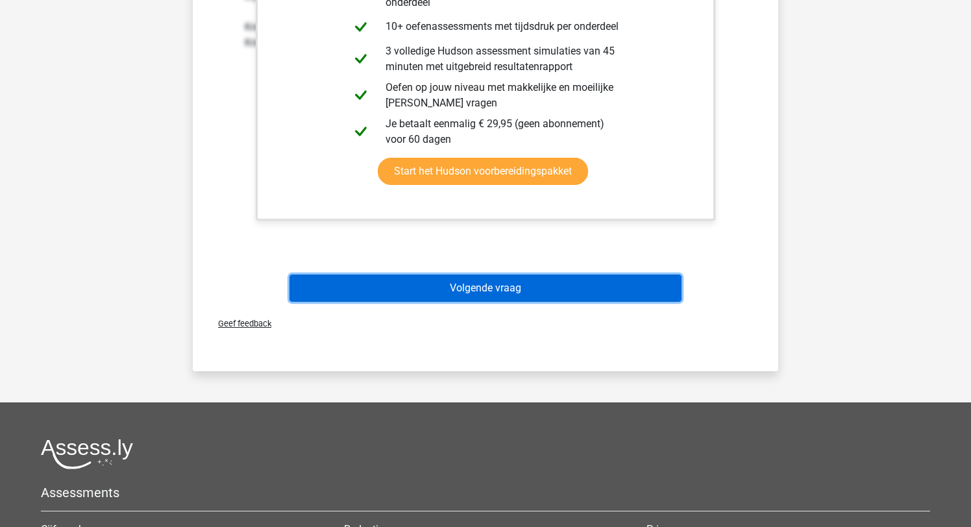
click at [451, 286] on button "Volgende vraag" at bounding box center [486, 288] width 393 height 27
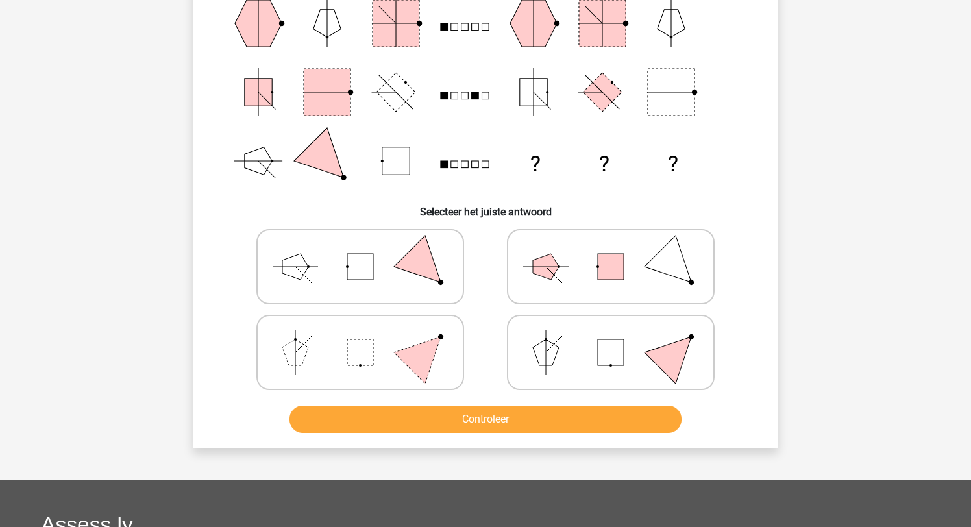
scroll to position [212, 0]
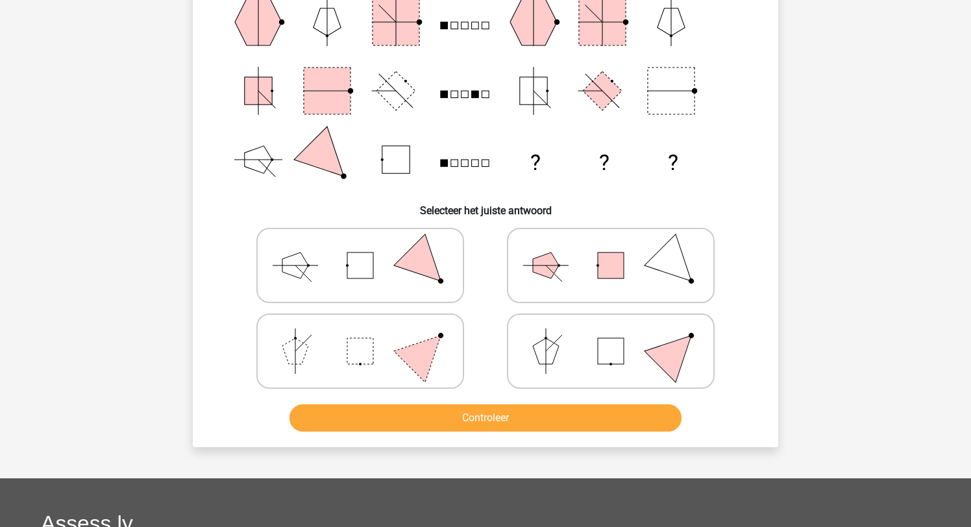
click at [371, 264] on rect at bounding box center [360, 266] width 26 height 26
click at [369, 249] on input "radio" at bounding box center [364, 245] width 8 height 8
radio input "true"
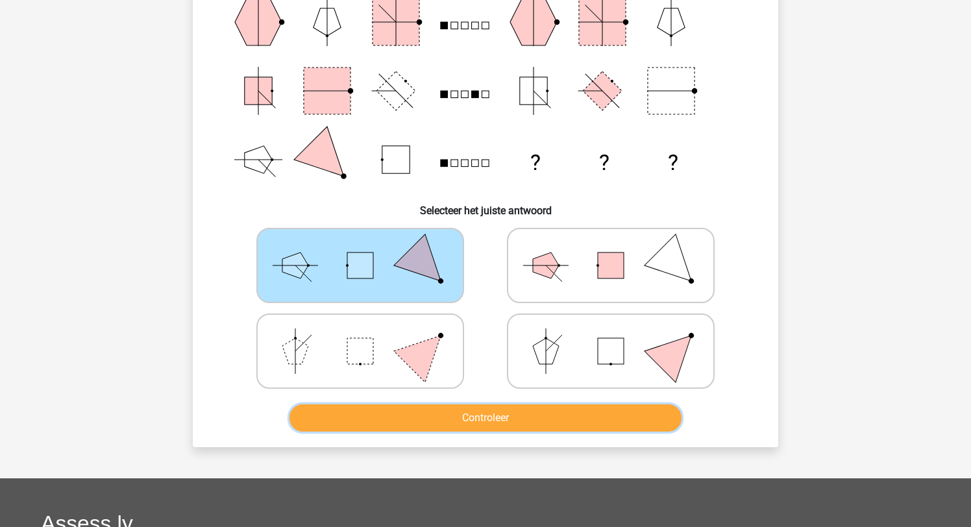
click at [452, 416] on button "Controleer" at bounding box center [486, 418] width 393 height 27
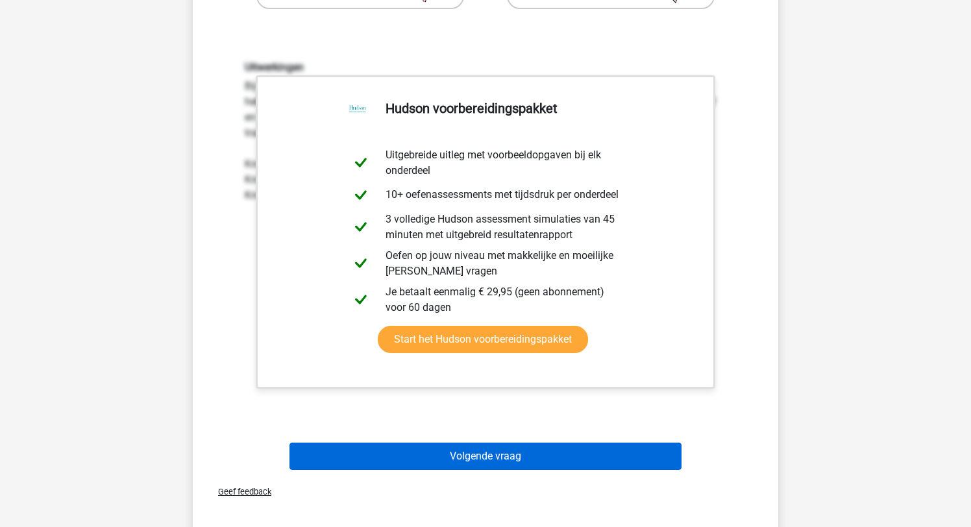
scroll to position [597, 0]
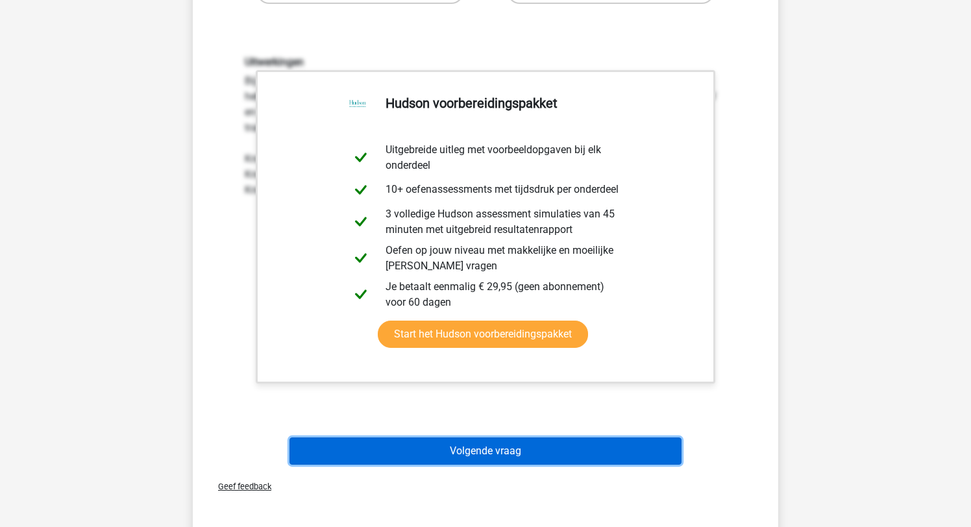
click at [457, 447] on button "Volgende vraag" at bounding box center [486, 451] width 393 height 27
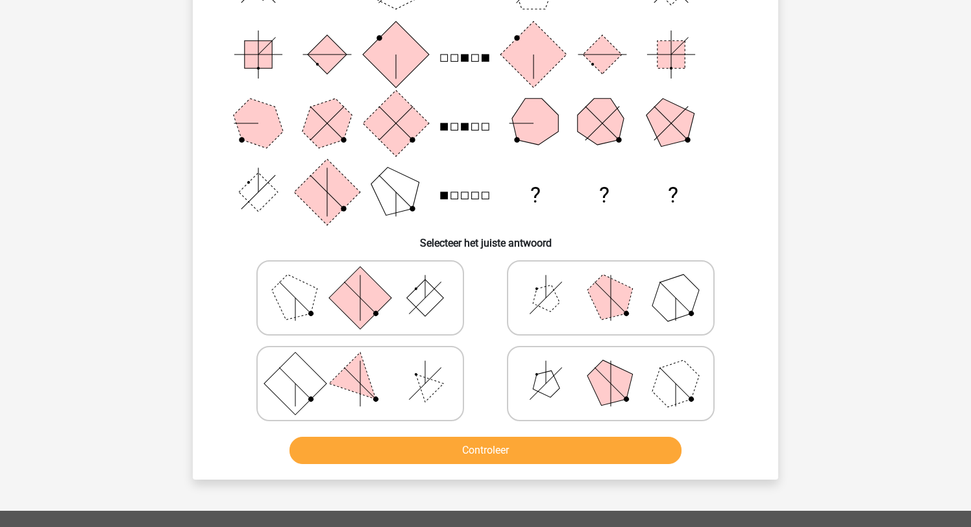
scroll to position [208, 0]
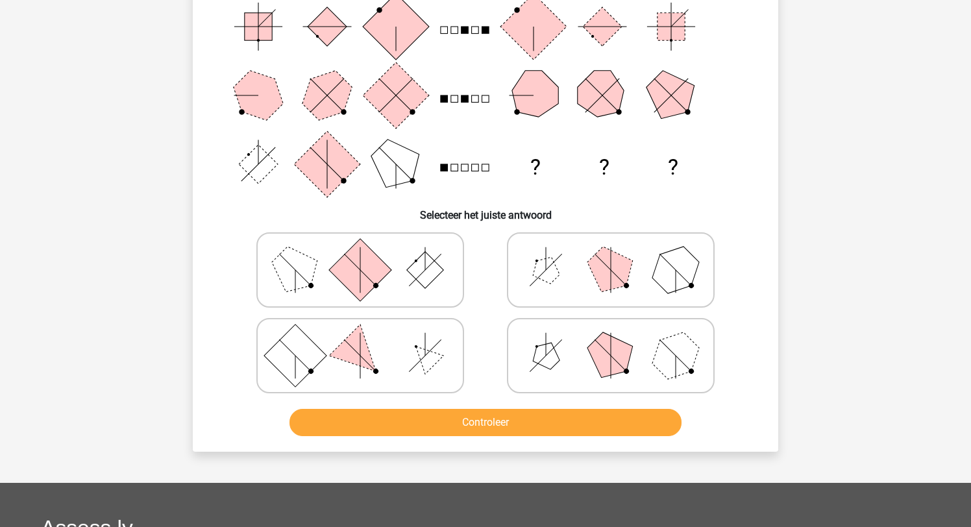
click at [389, 263] on icon at bounding box center [360, 270] width 195 height 65
click at [369, 254] on input "radio" at bounding box center [364, 249] width 8 height 8
radio input "true"
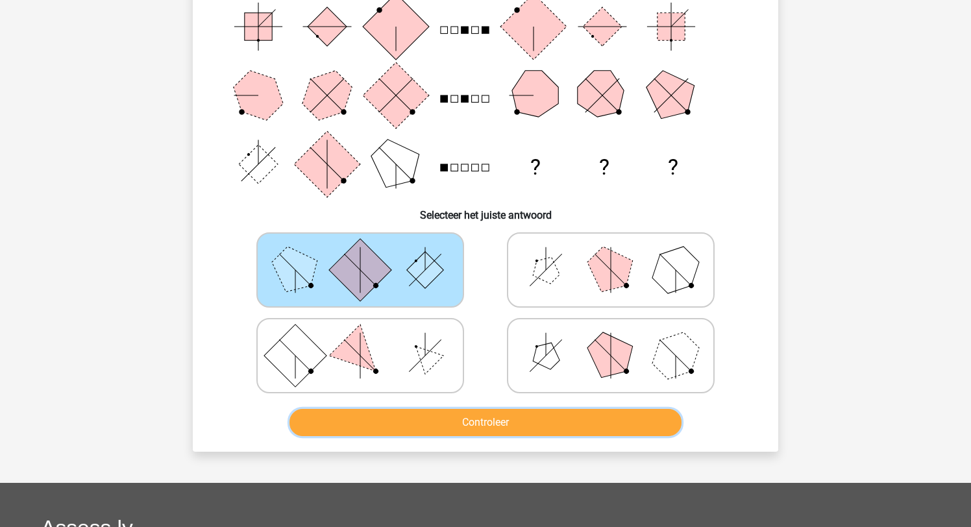
click at [447, 424] on button "Controleer" at bounding box center [486, 422] width 393 height 27
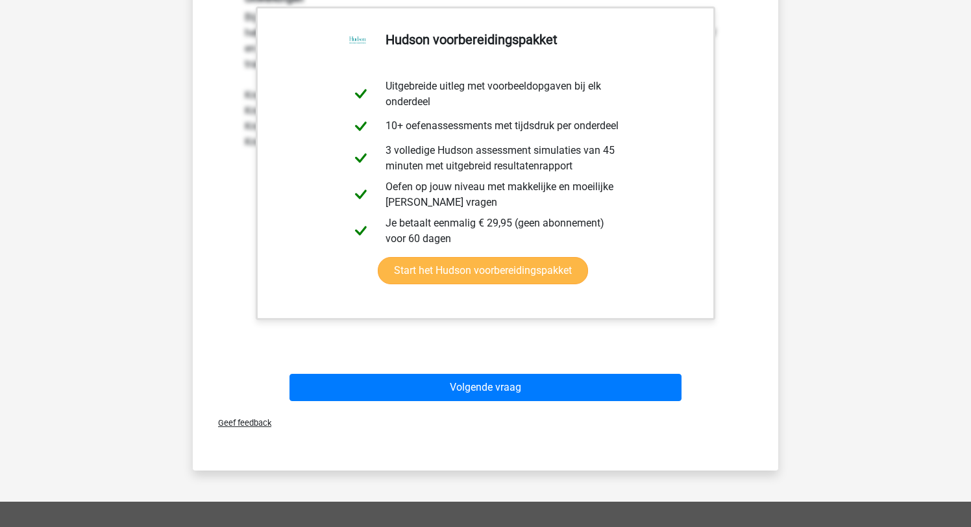
scroll to position [679, 0]
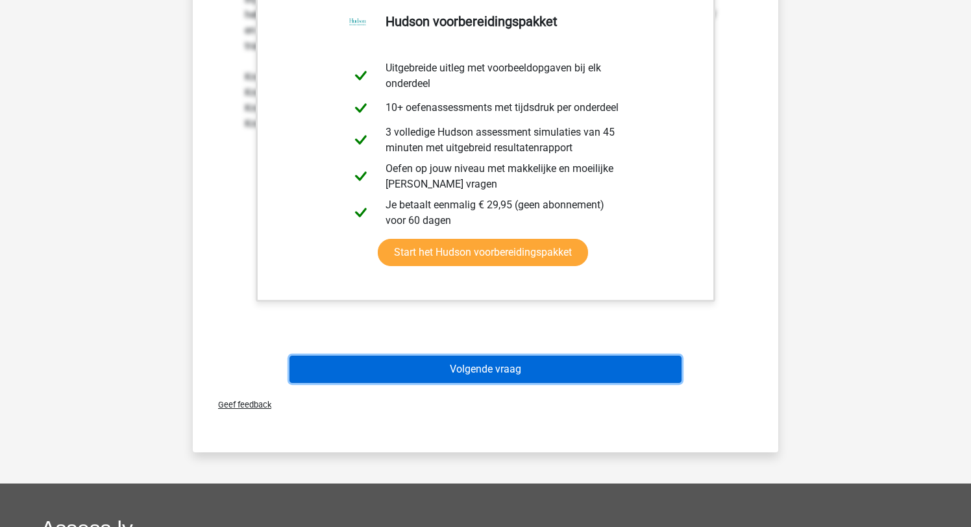
click at [455, 362] on button "Volgende vraag" at bounding box center [486, 369] width 393 height 27
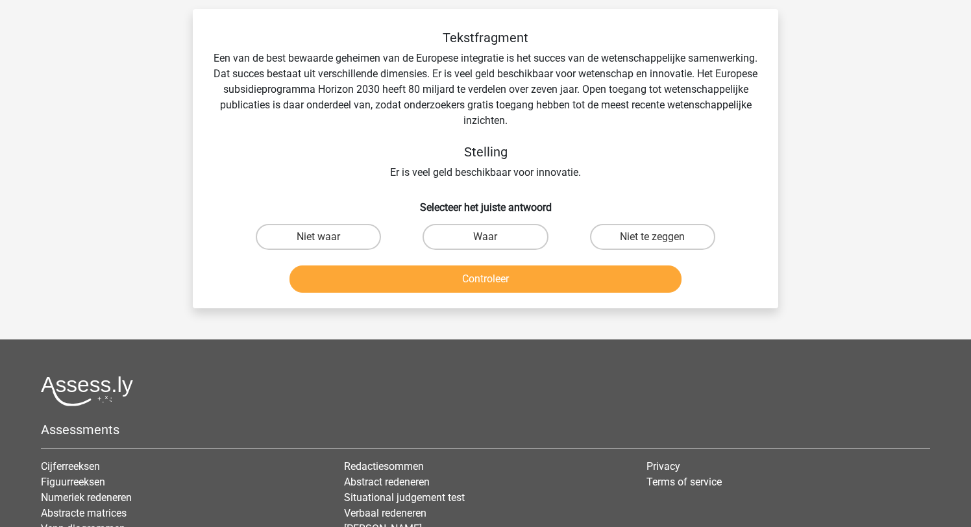
scroll to position [65, 0]
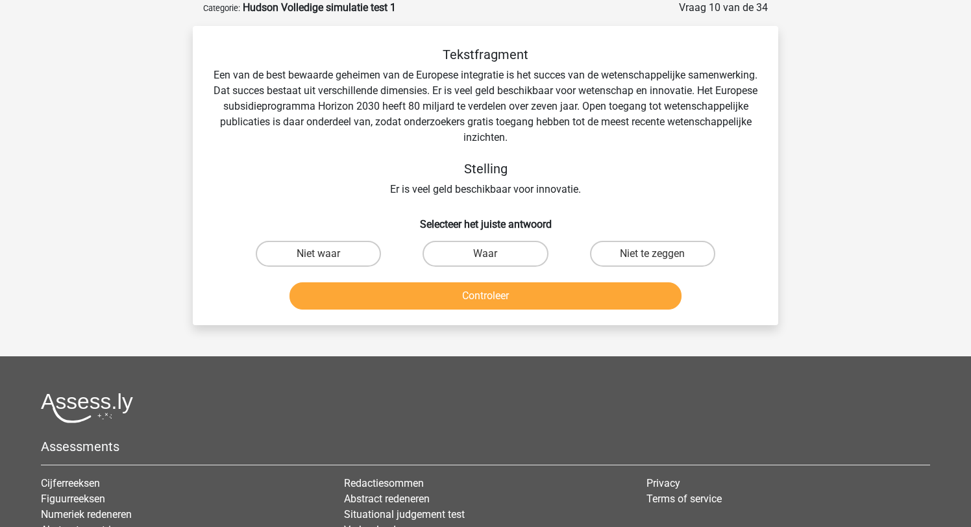
click at [490, 255] on input "Waar" at bounding box center [490, 258] width 8 height 8
radio input "true"
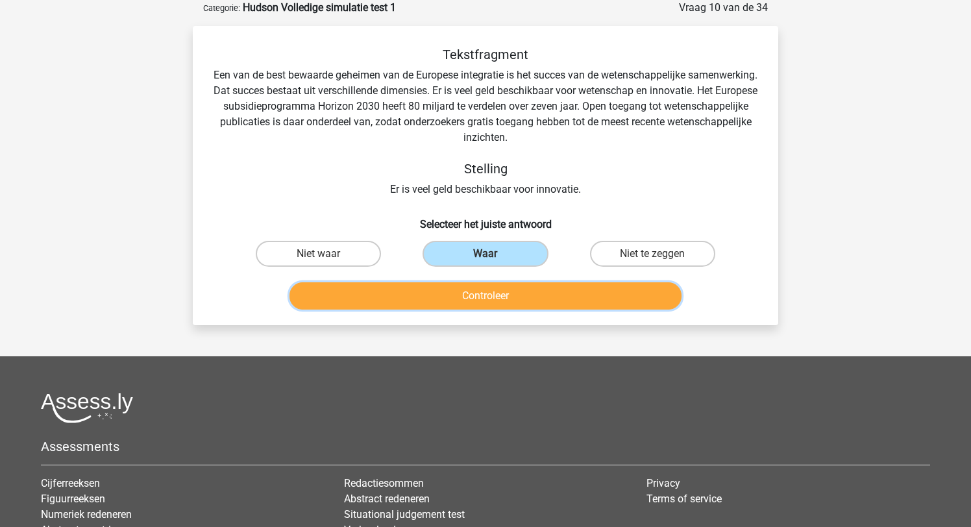
click at [495, 297] on button "Controleer" at bounding box center [486, 295] width 393 height 27
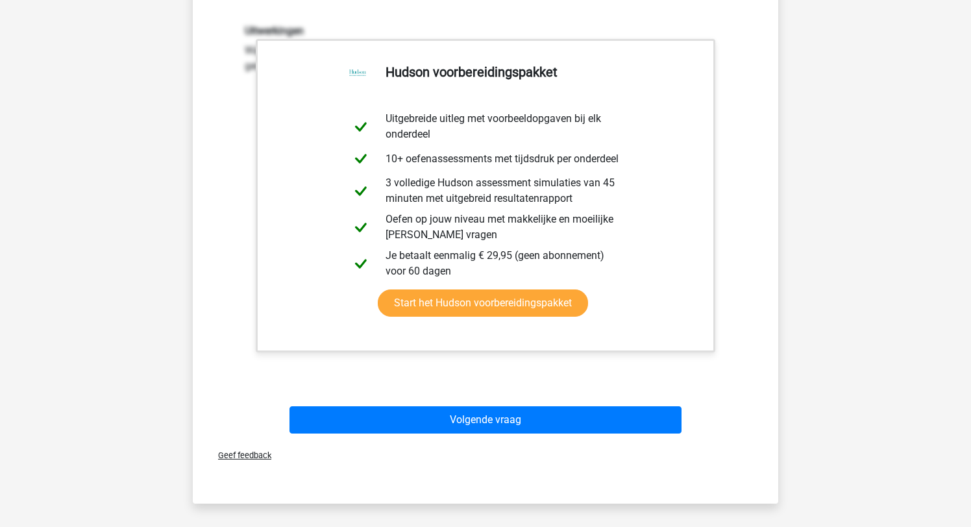
scroll to position [364, 0]
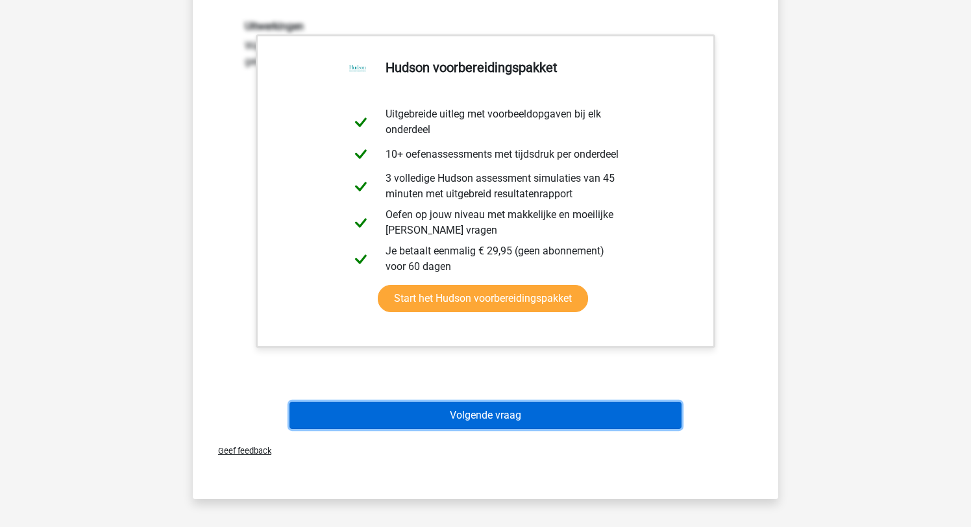
click at [515, 421] on button "Volgende vraag" at bounding box center [486, 415] width 393 height 27
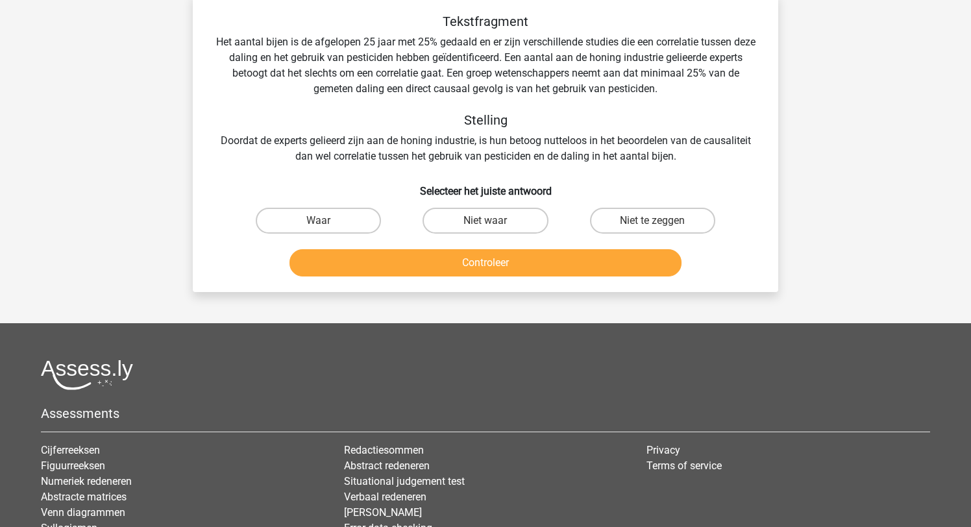
scroll to position [65, 0]
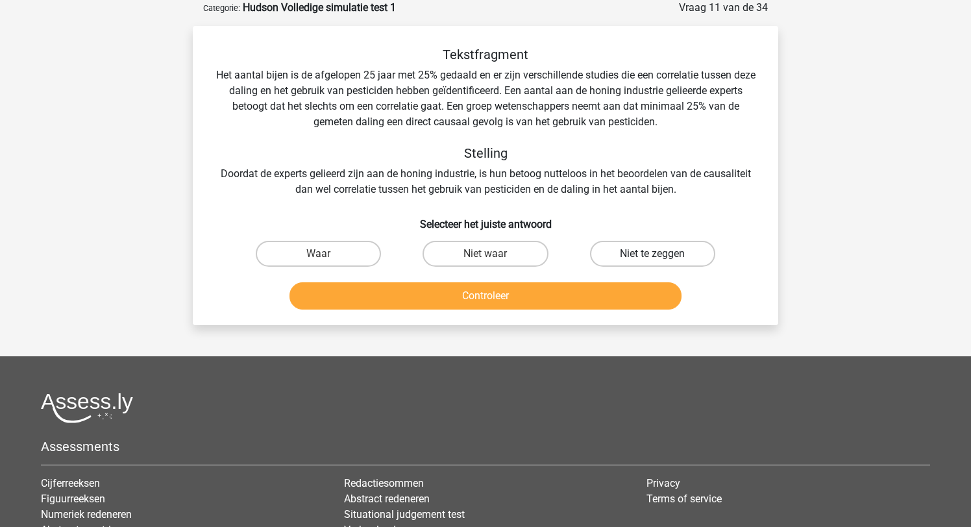
click at [625, 253] on label "Niet te zeggen" at bounding box center [652, 254] width 125 height 26
click at [653, 254] on input "Niet te zeggen" at bounding box center [657, 258] width 8 height 8
radio input "true"
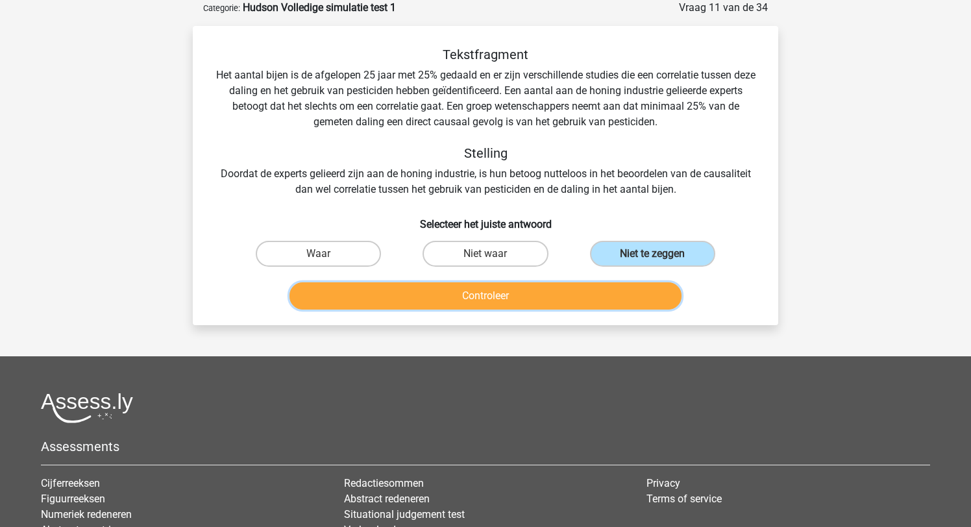
click at [486, 301] on button "Controleer" at bounding box center [486, 295] width 393 height 27
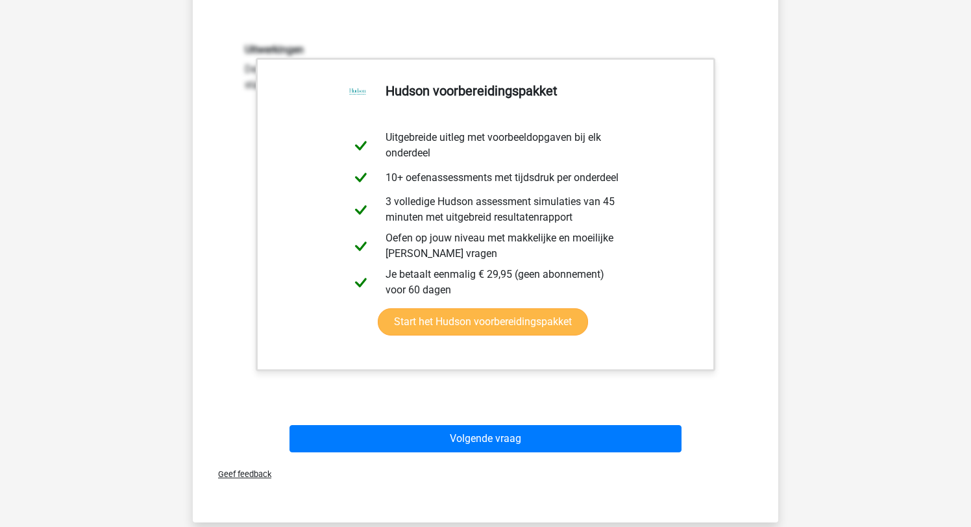
scroll to position [344, 0]
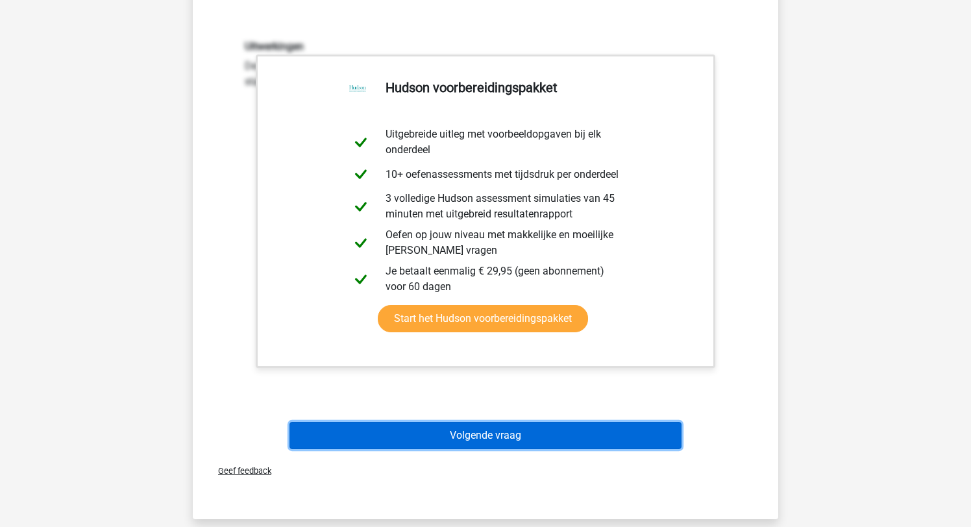
click at [493, 436] on button "Volgende vraag" at bounding box center [486, 435] width 393 height 27
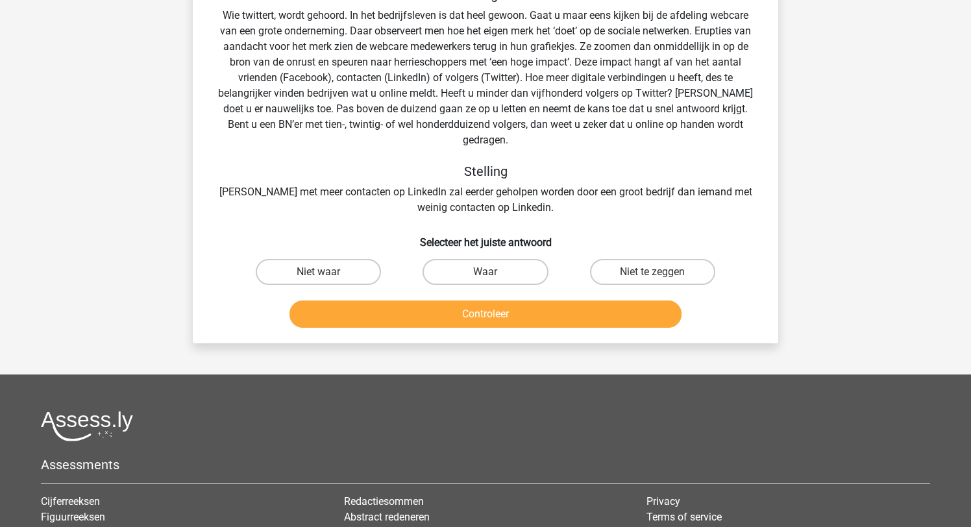
scroll to position [65, 0]
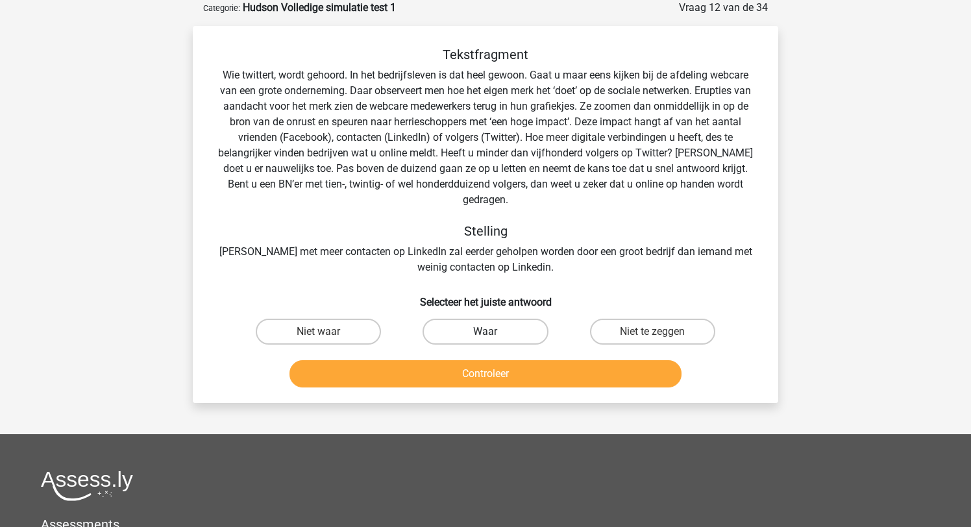
click at [469, 319] on label "Waar" at bounding box center [485, 332] width 125 height 26
click at [486, 332] on input "Waar" at bounding box center [490, 336] width 8 height 8
radio input "true"
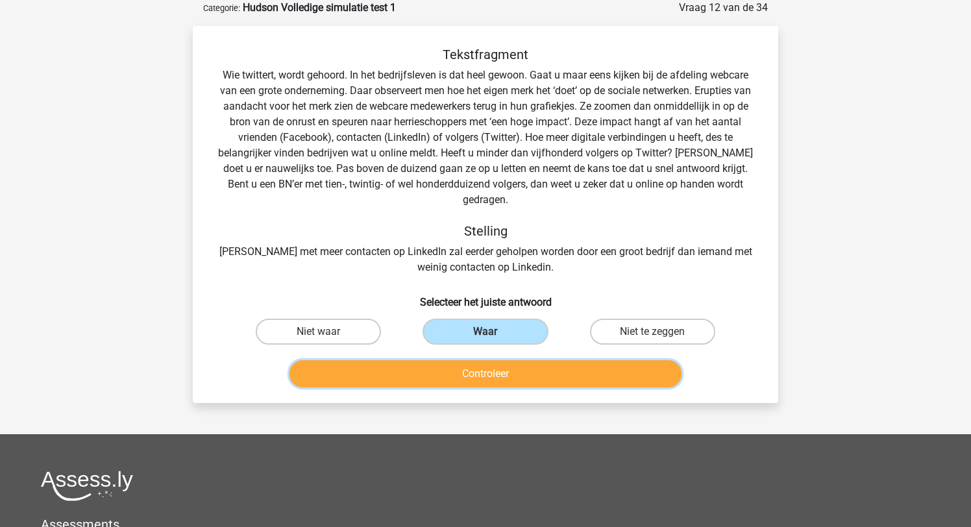
click at [480, 361] on button "Controleer" at bounding box center [486, 373] width 393 height 27
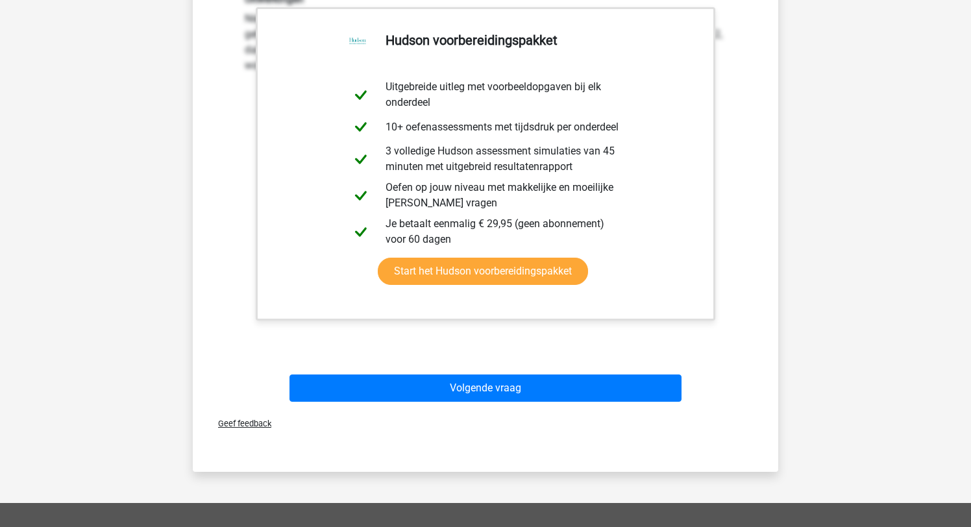
scroll to position [493, 0]
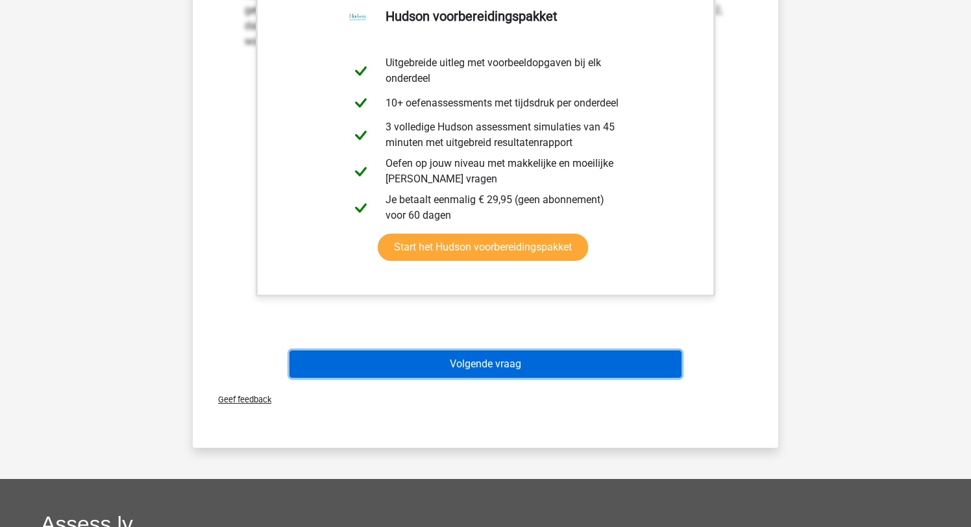
click at [476, 351] on button "Volgende vraag" at bounding box center [486, 364] width 393 height 27
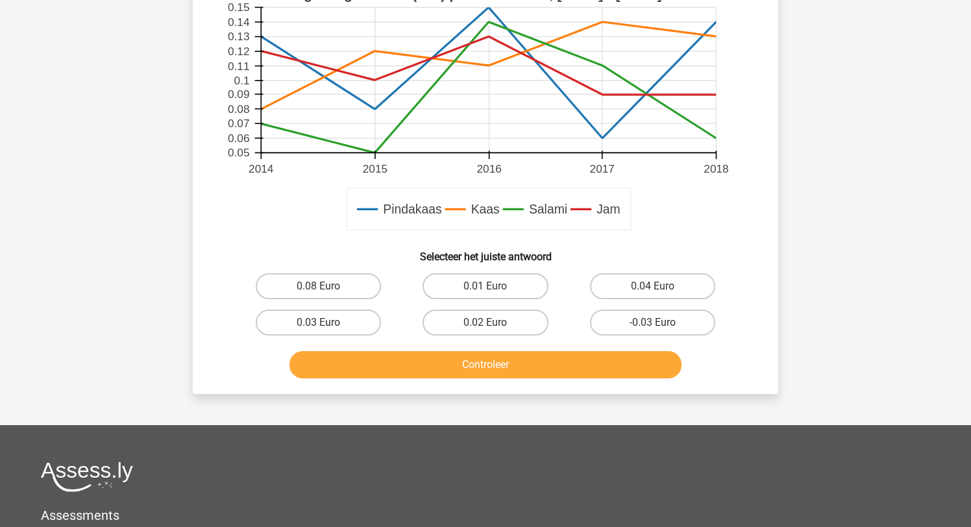
scroll to position [440, 0]
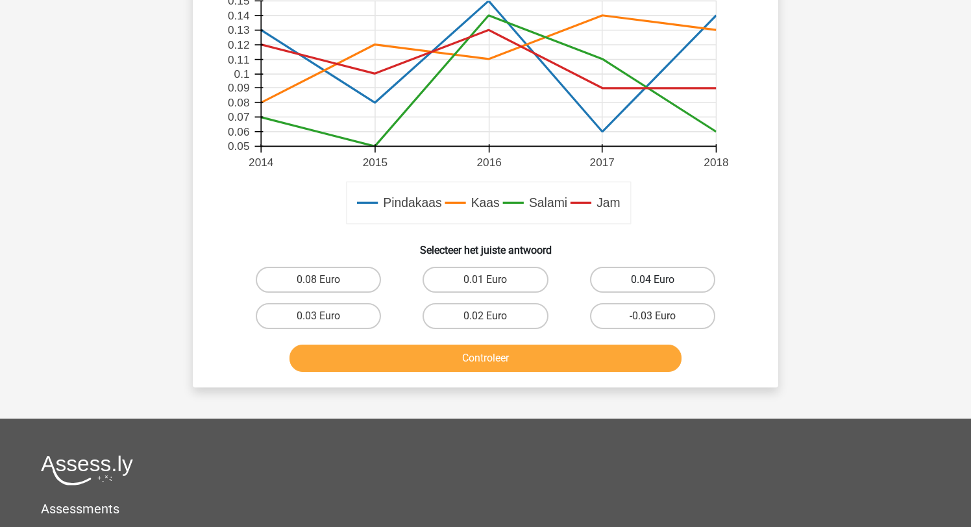
click at [644, 279] on label "0.04 Euro" at bounding box center [652, 280] width 125 height 26
click at [653, 280] on input "0.04 Euro" at bounding box center [657, 284] width 8 height 8
radio input "true"
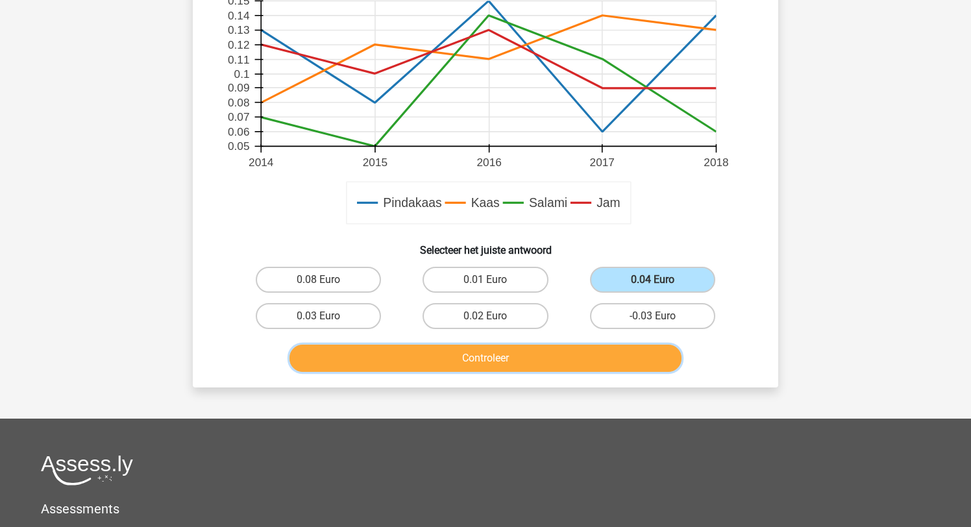
click at [503, 361] on button "Controleer" at bounding box center [486, 358] width 393 height 27
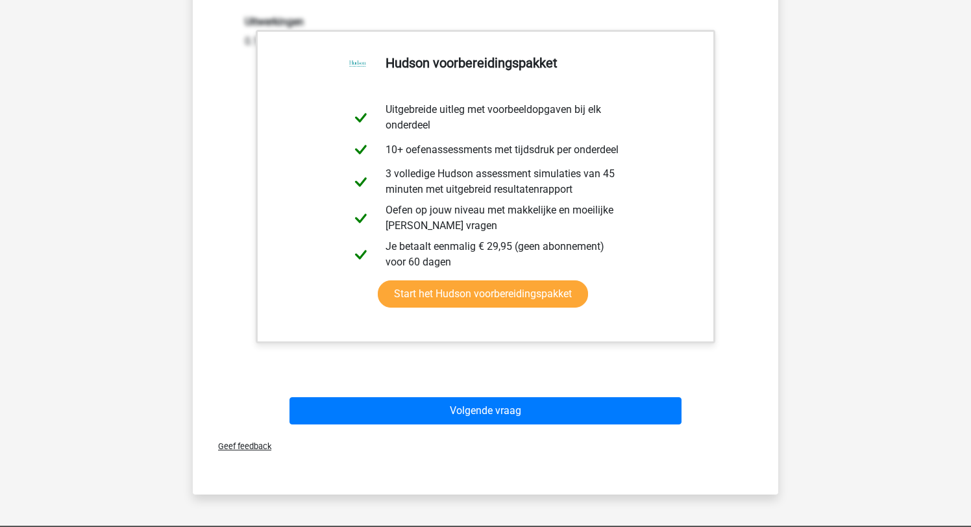
scroll to position [866, 0]
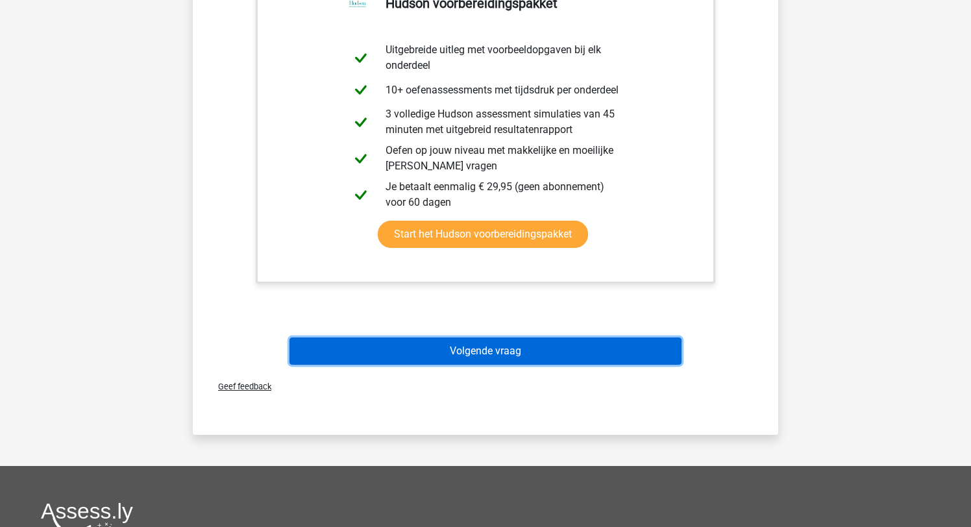
click at [499, 355] on button "Volgende vraag" at bounding box center [486, 351] width 393 height 27
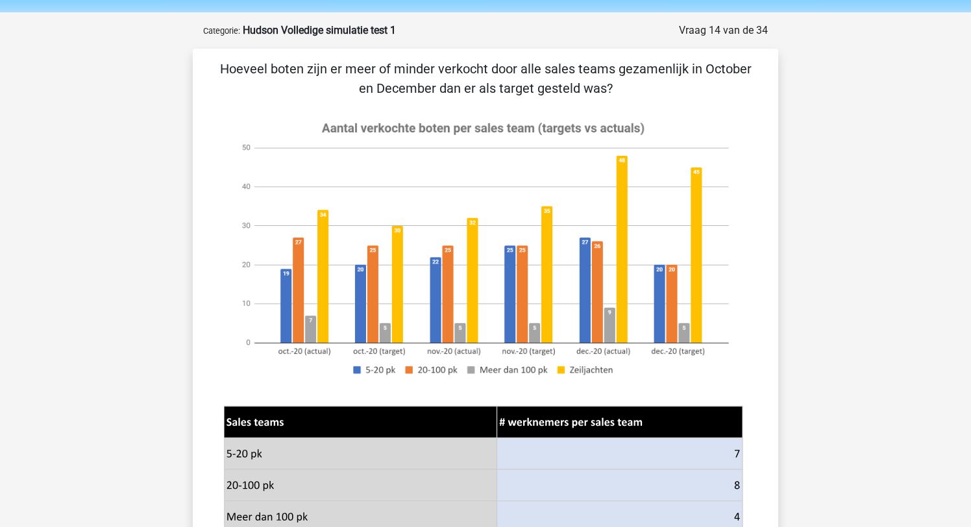
scroll to position [42, 0]
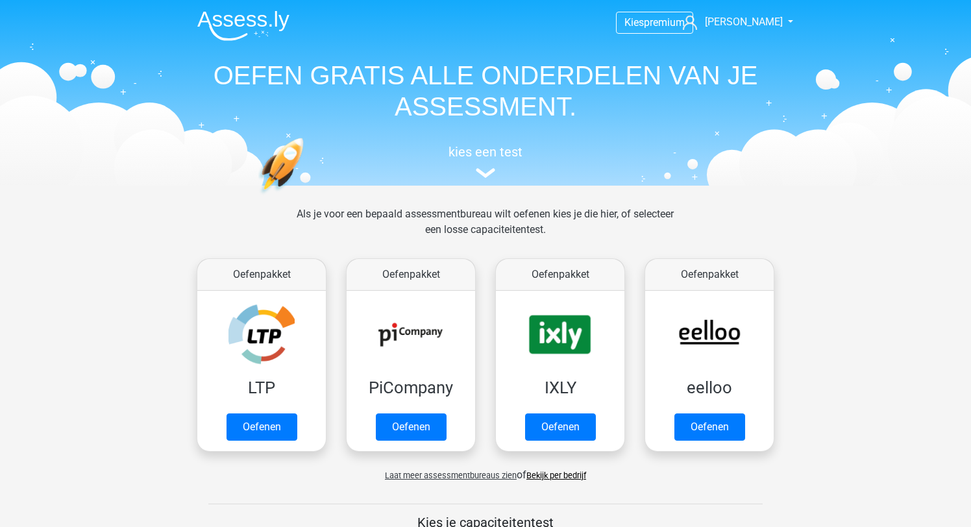
click at [447, 477] on span "Laat meer assessmentbureaus zien" at bounding box center [451, 476] width 132 height 10
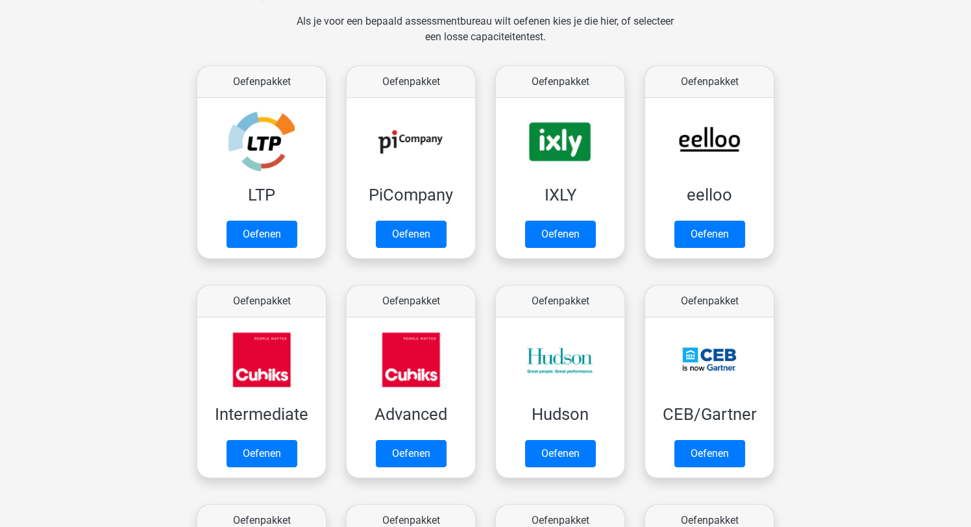
scroll to position [214, 0]
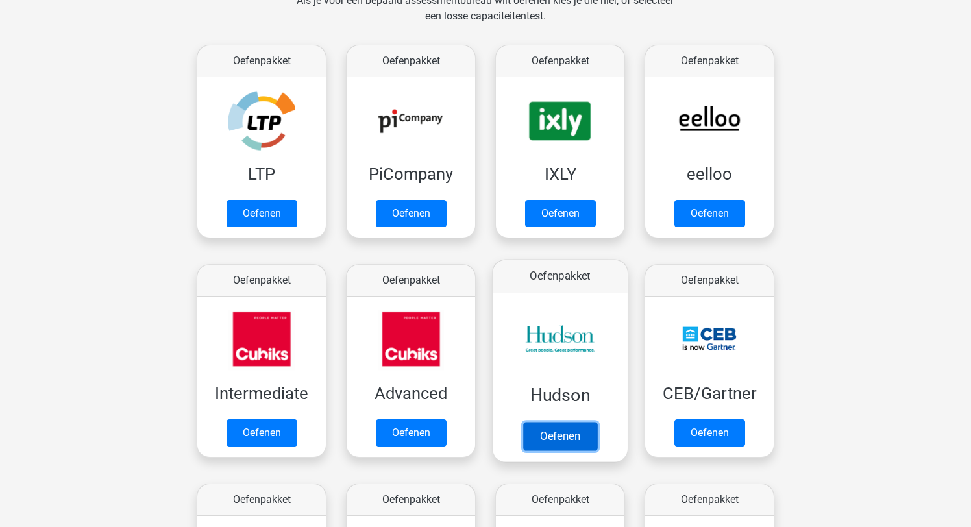
click at [557, 436] on link "Oefenen" at bounding box center [560, 436] width 74 height 29
